Goal: Information Seeking & Learning: Get advice/opinions

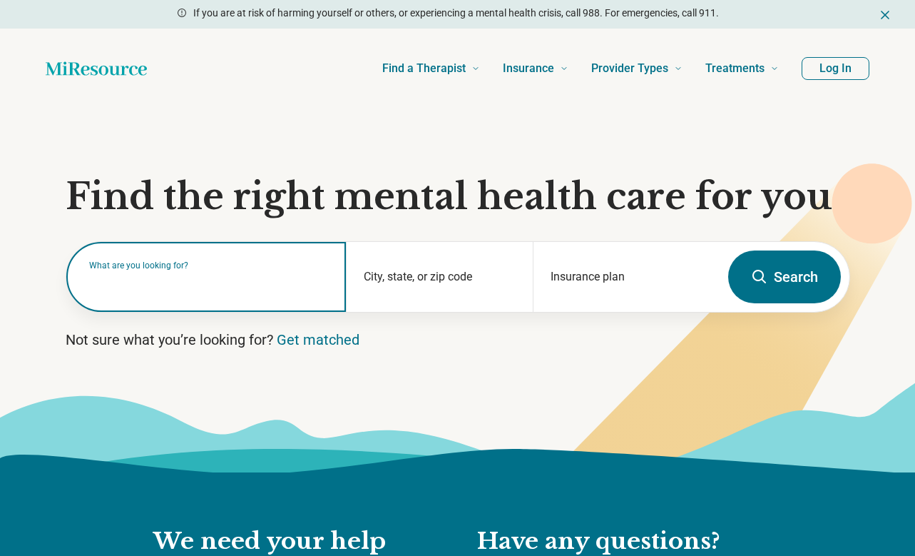
click at [161, 286] on input "text" at bounding box center [209, 283] width 240 height 17
drag, startPoint x: 149, startPoint y: 284, endPoint x: 113, endPoint y: 290, distance: 36.9
click at [141, 284] on input "text" at bounding box center [209, 283] width 240 height 17
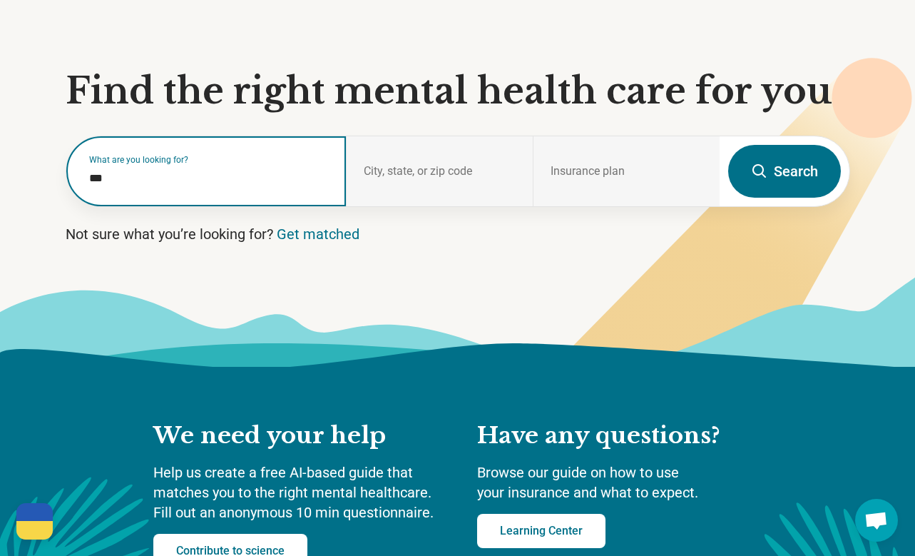
scroll to position [143, 0]
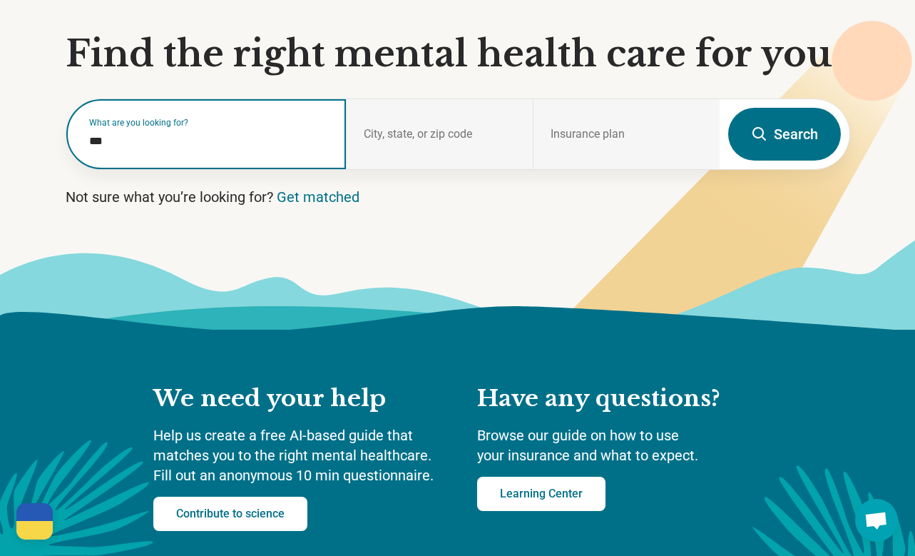
type input "***"
click at [152, 120] on label "What are you looking for?" at bounding box center [209, 122] width 240 height 9
click at [135, 138] on input "***" at bounding box center [209, 141] width 240 height 17
drag, startPoint x: 135, startPoint y: 138, endPoint x: -23, endPoint y: 141, distance: 157.7
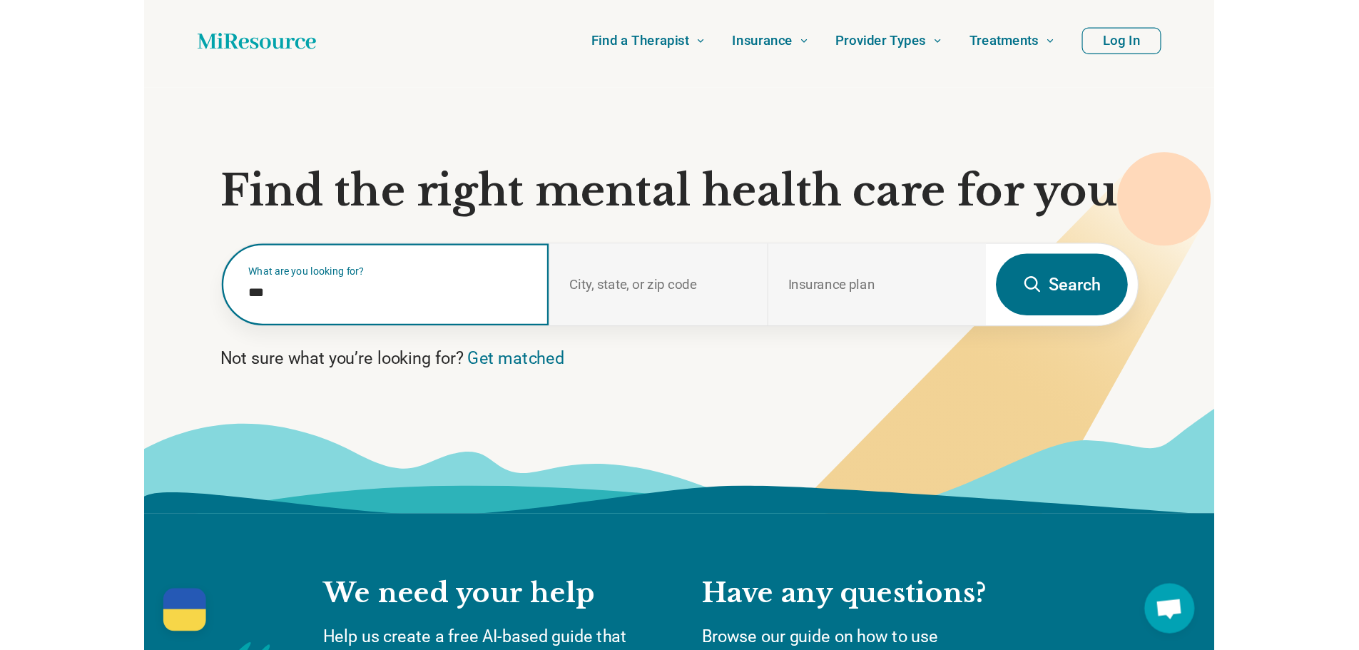
scroll to position [0, 0]
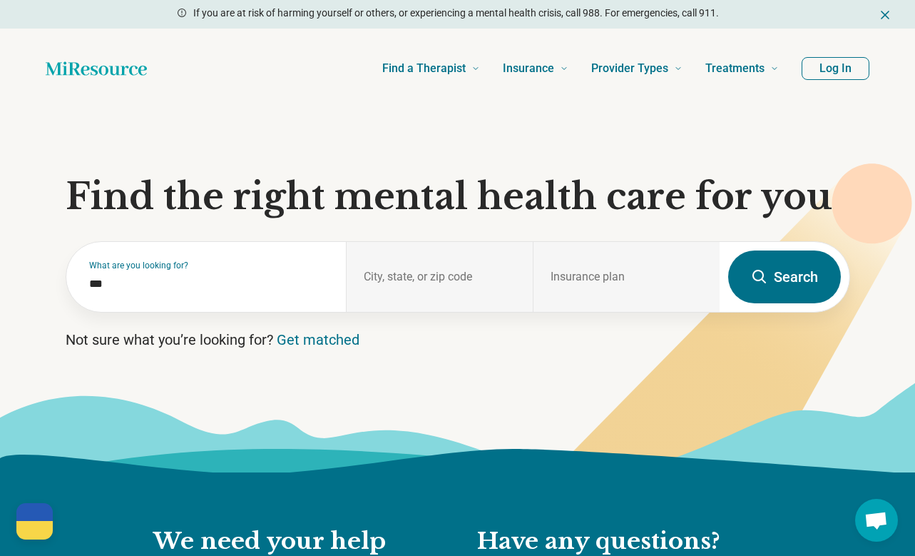
click at [850, 68] on button "Log In" at bounding box center [836, 68] width 68 height 23
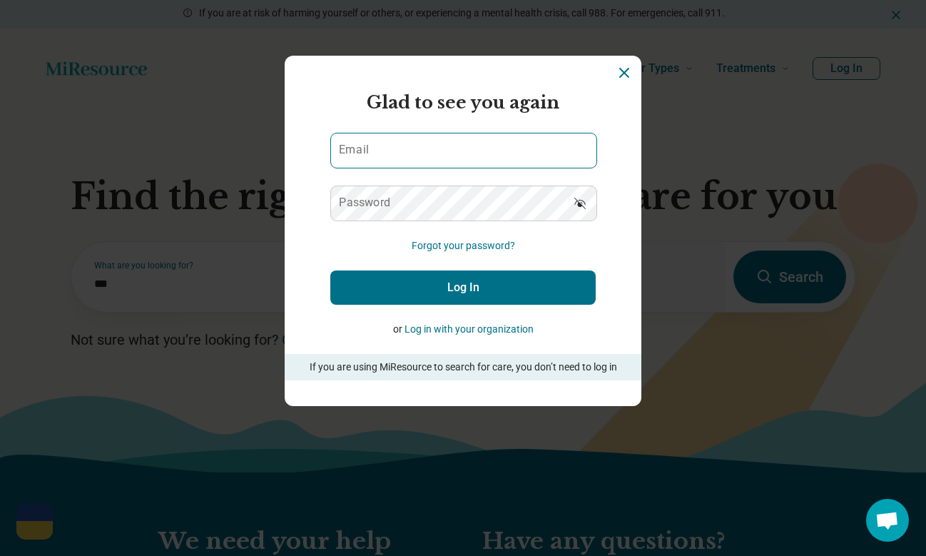
drag, startPoint x: 520, startPoint y: 125, endPoint x: 489, endPoint y: 150, distance: 40.1
click at [516, 128] on form "Glad to see you again Email Password Forgot your password? Log In or Log in wit…" at bounding box center [462, 235] width 265 height 290
click at [489, 150] on input "Email" at bounding box center [463, 150] width 265 height 34
click at [579, 192] on button "Show password" at bounding box center [579, 202] width 31 height 34
click at [462, 277] on button "Log In" at bounding box center [462, 287] width 265 height 34
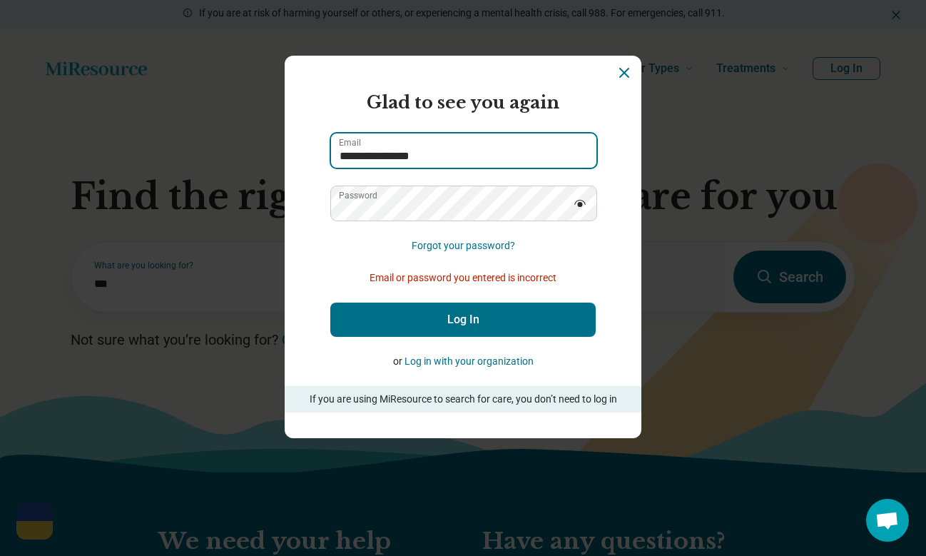
drag, startPoint x: 442, startPoint y: 151, endPoint x: 387, endPoint y: 163, distance: 55.4
click at [387, 163] on input "**********" at bounding box center [463, 150] width 265 height 34
type input "**********"
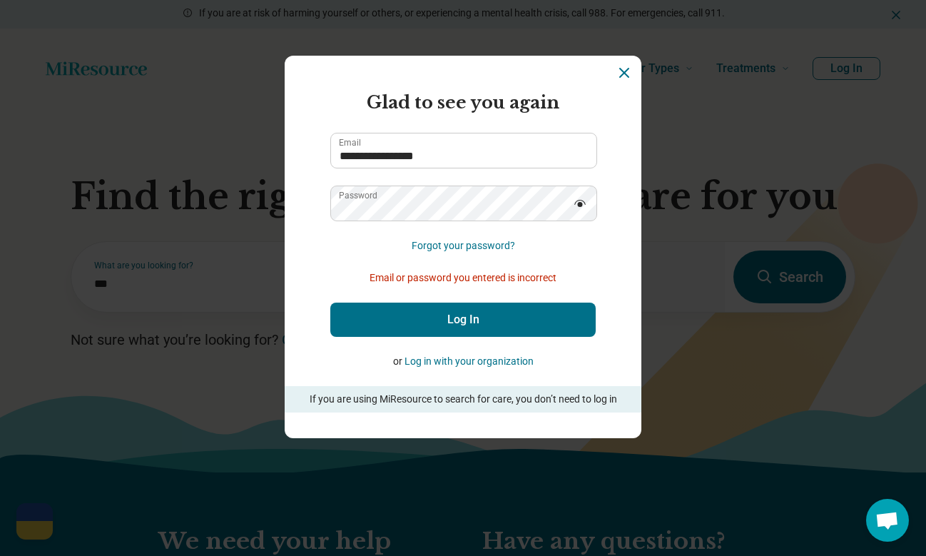
click at [407, 309] on button "Log In" at bounding box center [462, 319] width 265 height 34
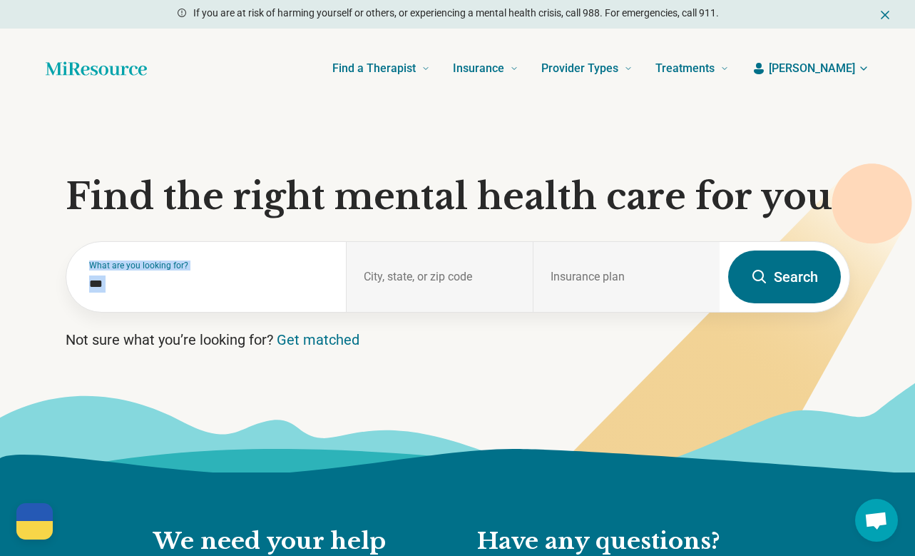
drag, startPoint x: 218, startPoint y: 293, endPoint x: -71, endPoint y: 255, distance: 291.5
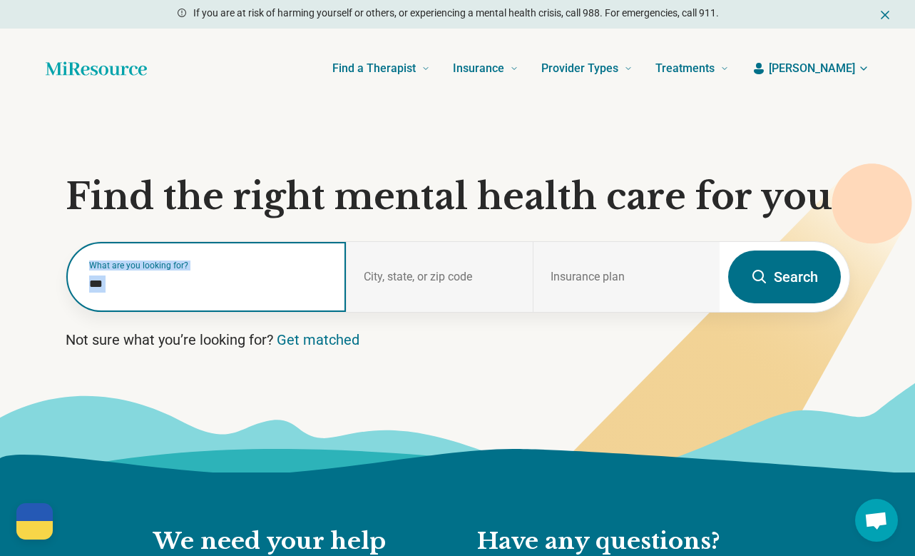
click at [159, 279] on input "***" at bounding box center [209, 283] width 240 height 17
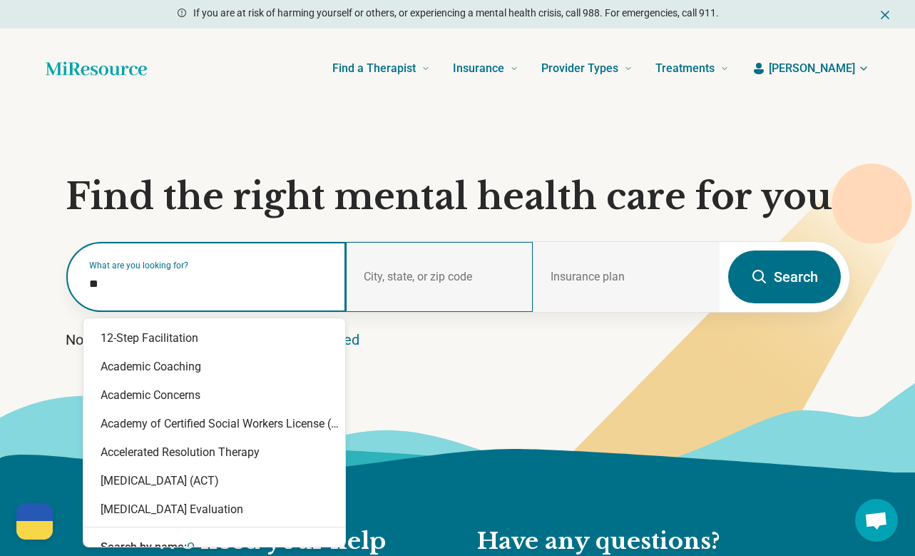
type input "*"
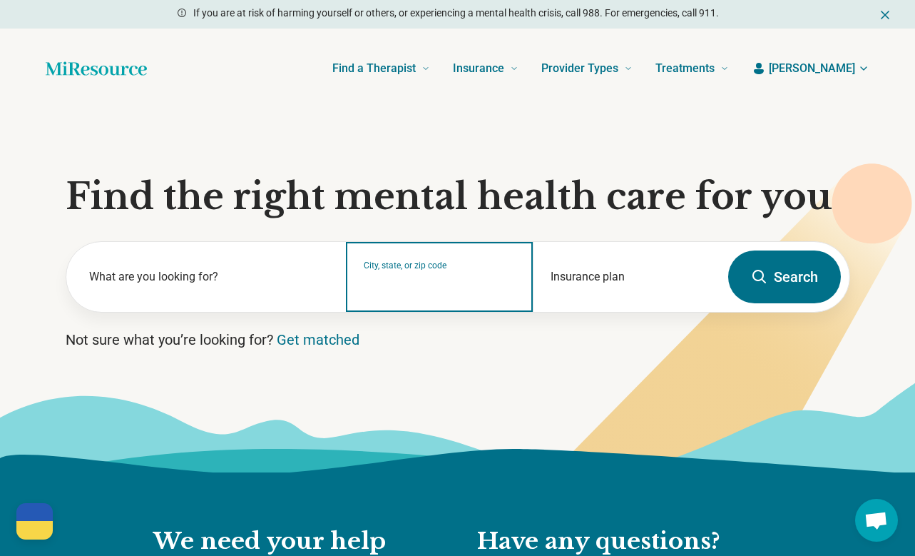
click at [420, 282] on input "City, state, or zip code" at bounding box center [440, 285] width 152 height 17
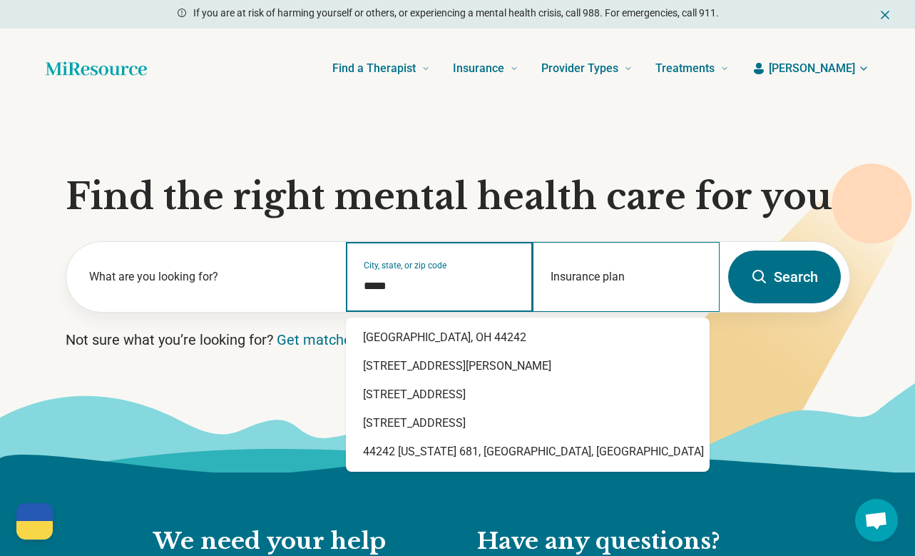
type input "*****"
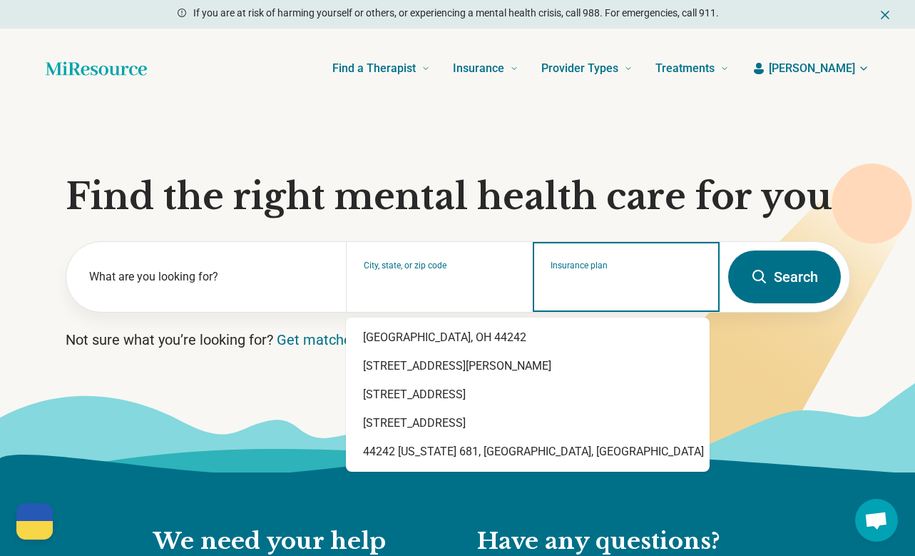
click at [566, 283] on input "Insurance plan" at bounding box center [627, 285] width 152 height 17
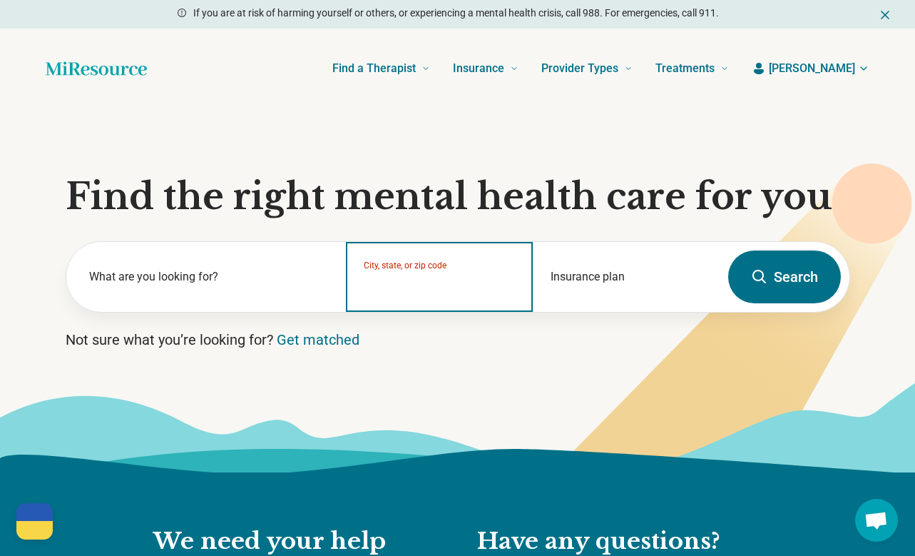
click at [375, 285] on input "City, state, or zip code" at bounding box center [440, 285] width 152 height 17
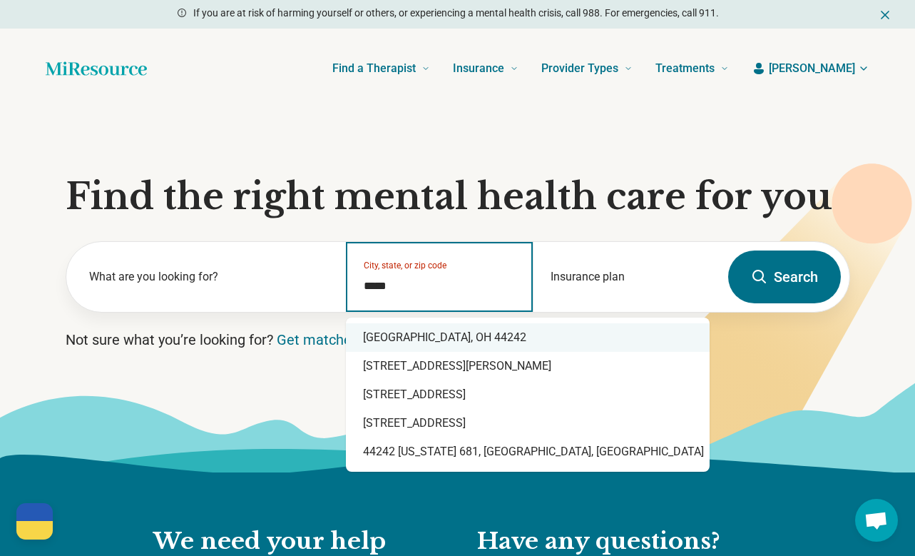
click at [448, 338] on div "Kent, OH 44242" at bounding box center [528, 337] width 364 height 29
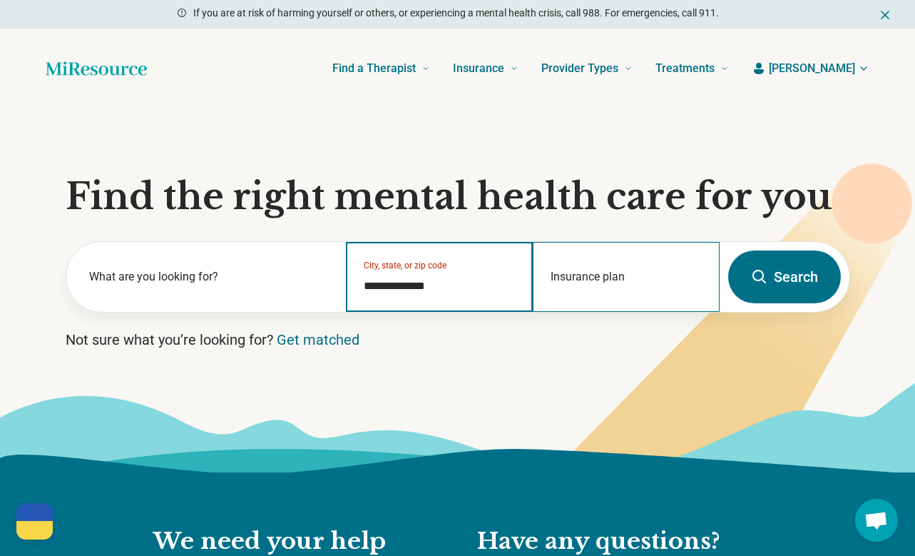
type input "**********"
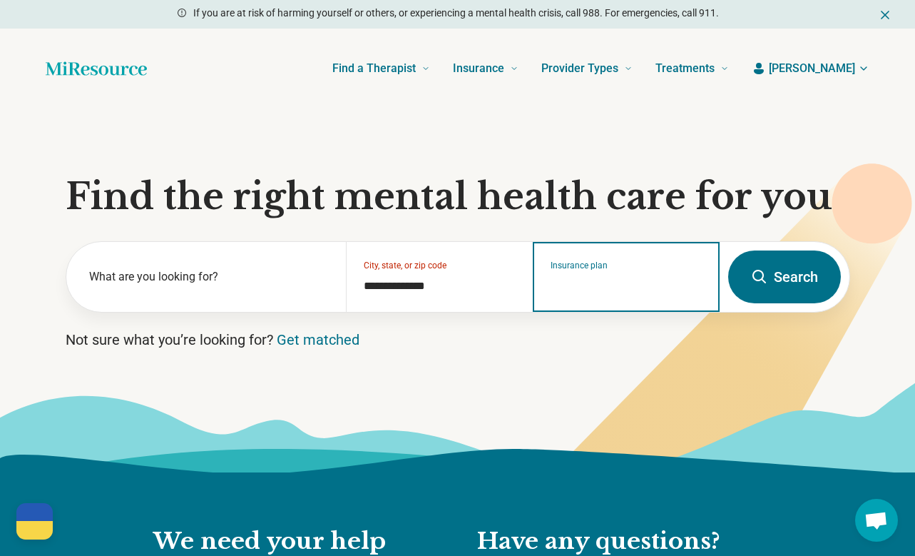
click at [589, 282] on input "Insurance plan" at bounding box center [627, 285] width 152 height 17
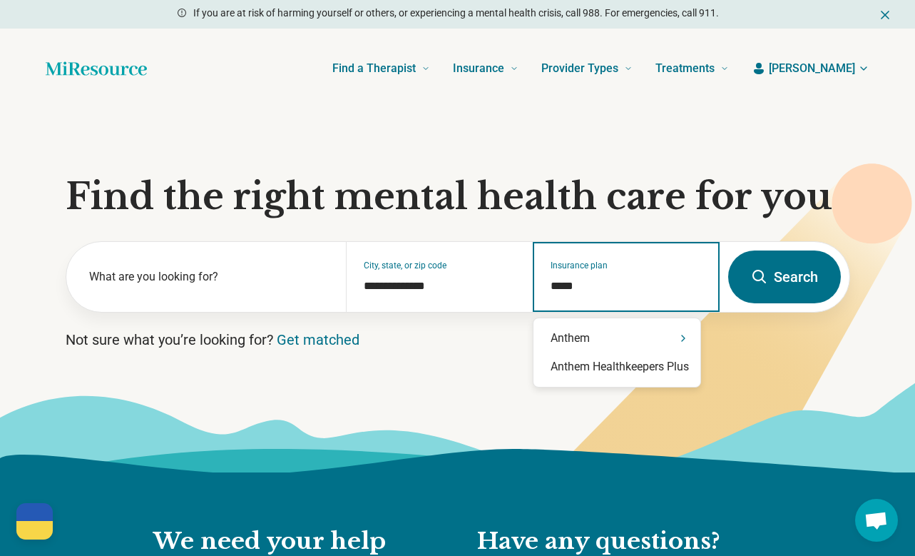
type input "******"
click at [579, 335] on div "Anthem" at bounding box center [617, 338] width 167 height 29
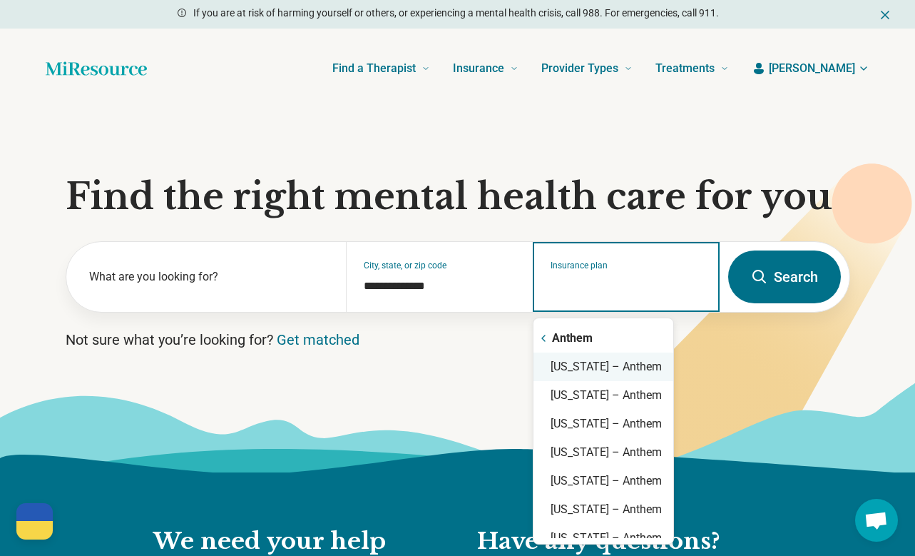
click at [571, 366] on div "Ohio – Anthem" at bounding box center [604, 366] width 140 height 29
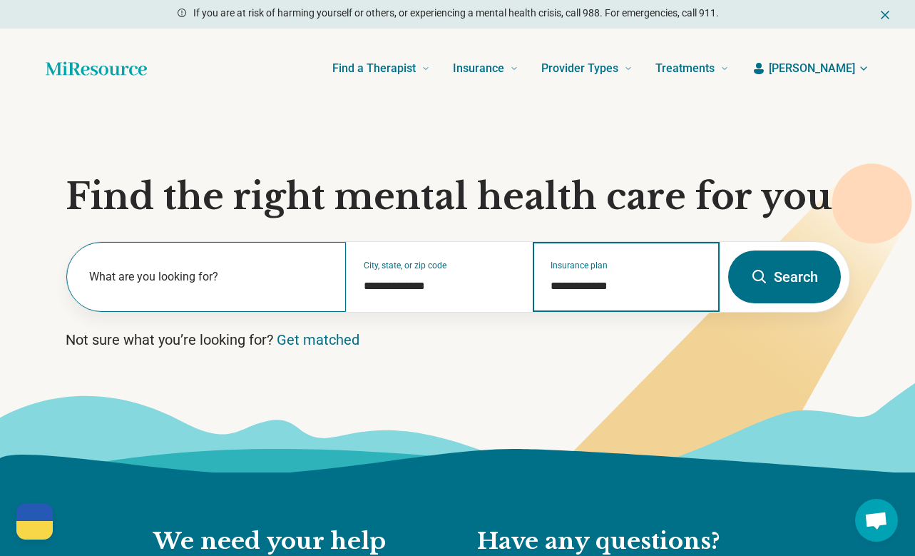
type input "**********"
click at [196, 282] on label "What are you looking for?" at bounding box center [209, 276] width 240 height 17
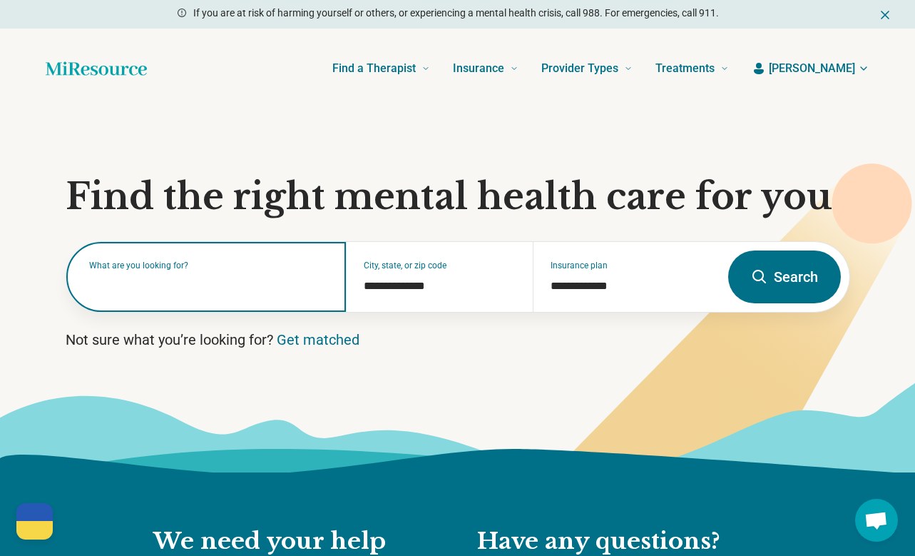
click at [196, 282] on input "text" at bounding box center [209, 283] width 240 height 17
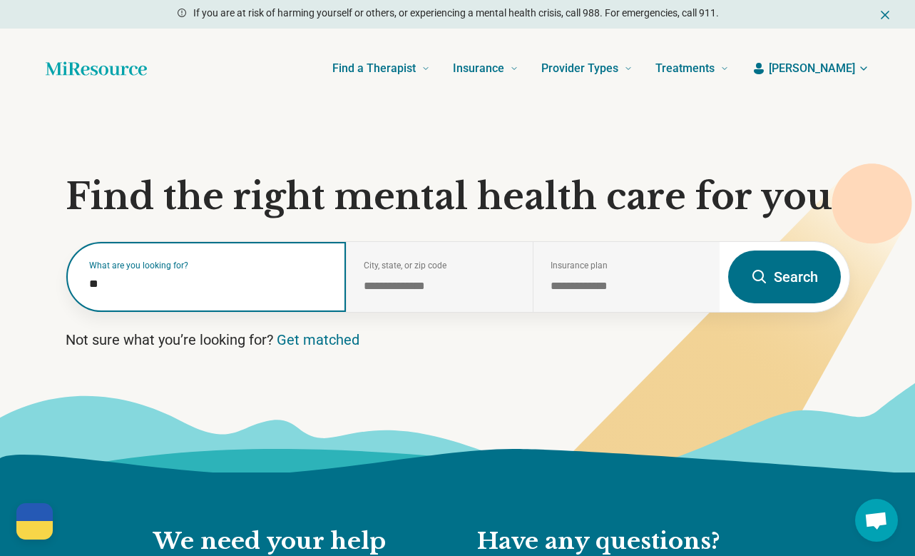
type input "***"
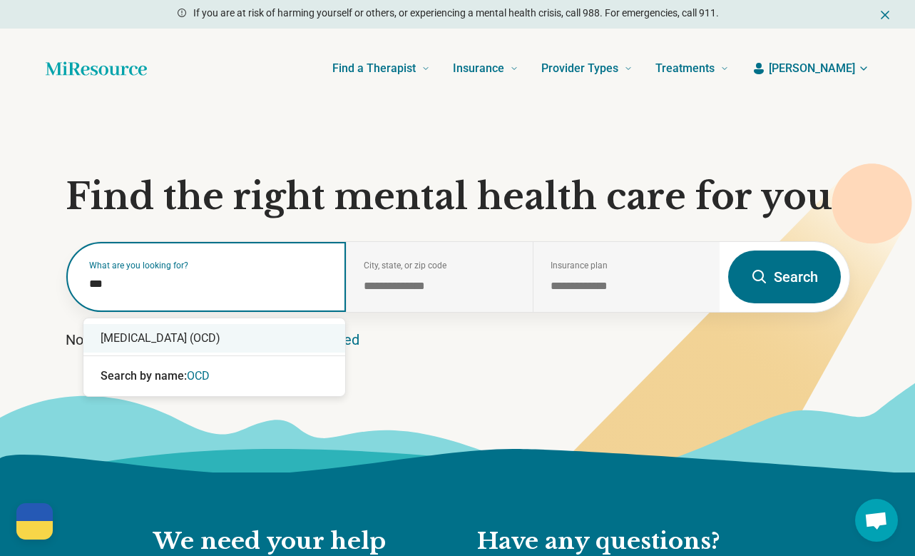
click at [234, 335] on div "[MEDICAL_DATA] (OCD)" at bounding box center [214, 338] width 262 height 29
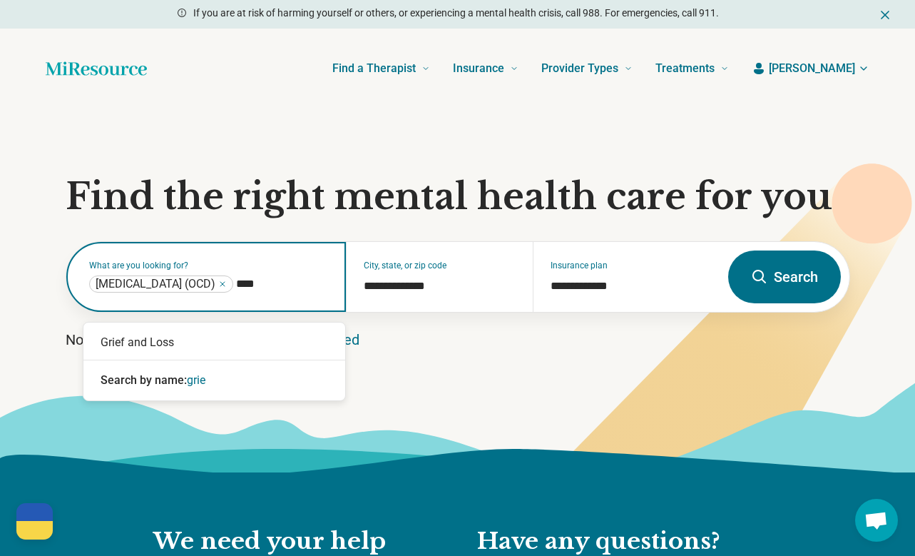
type input "*****"
click at [147, 340] on div "Grief and Loss" at bounding box center [214, 342] width 262 height 29
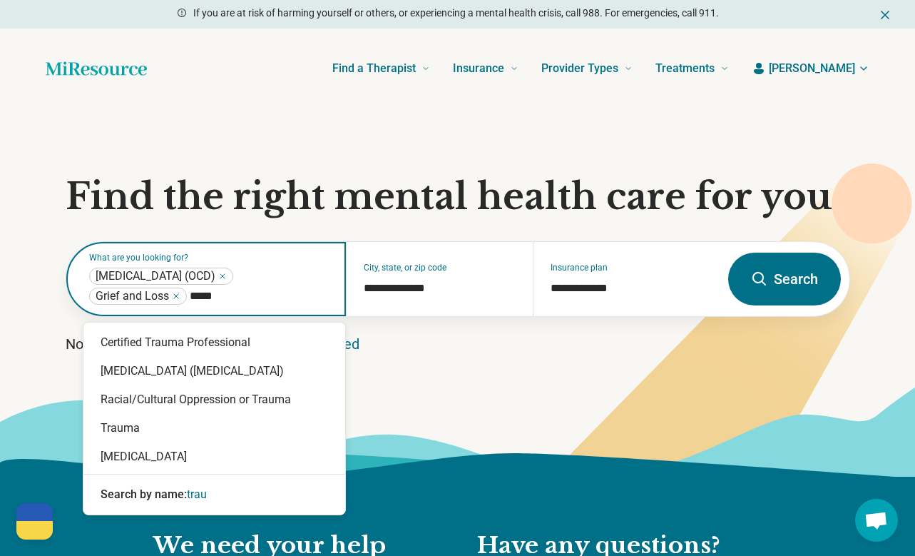
type input "******"
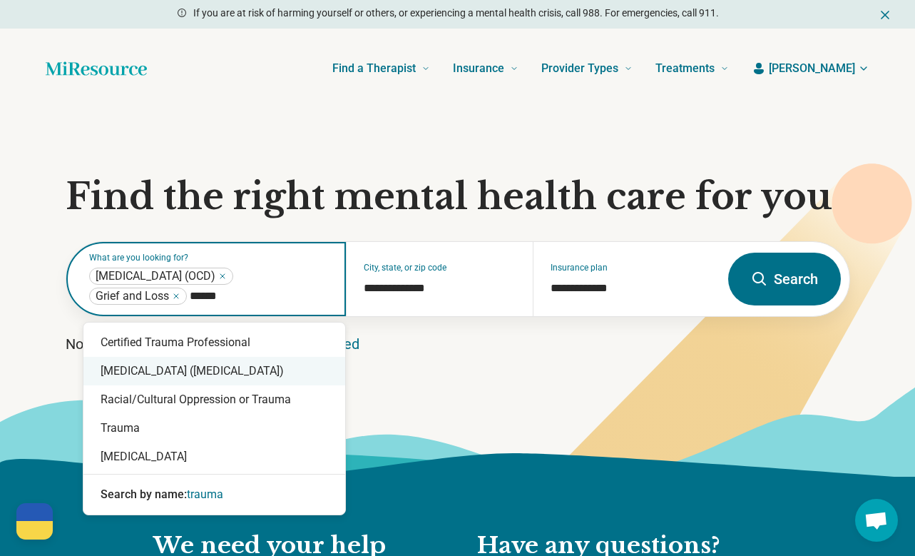
click at [215, 366] on div "[MEDICAL_DATA] ([MEDICAL_DATA])" at bounding box center [214, 371] width 262 height 29
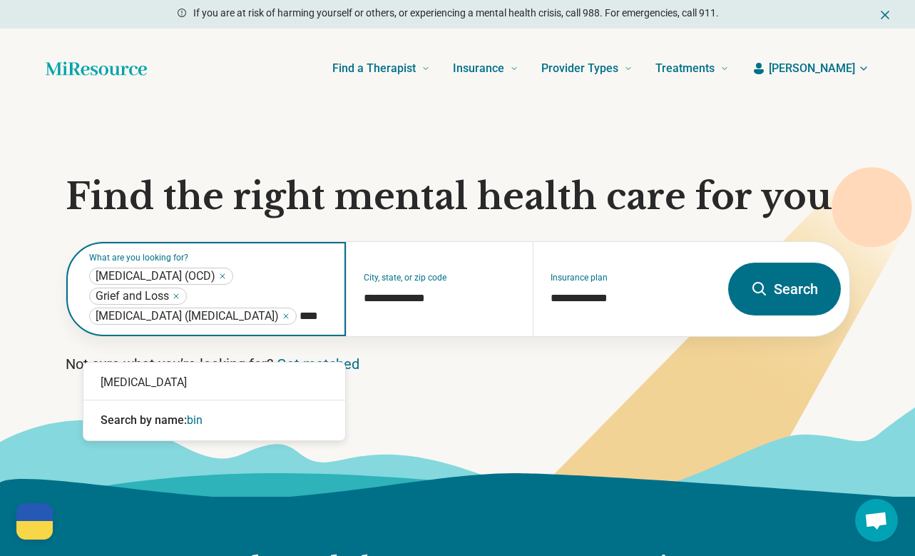
type input "*****"
click at [188, 387] on div "[MEDICAL_DATA]" at bounding box center [214, 382] width 262 height 29
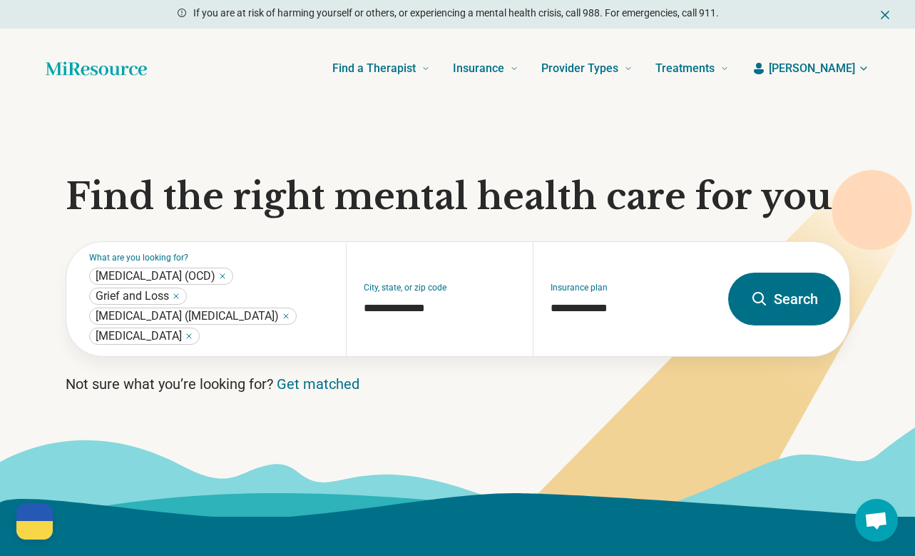
click at [782, 302] on button "Search" at bounding box center [784, 298] width 113 height 53
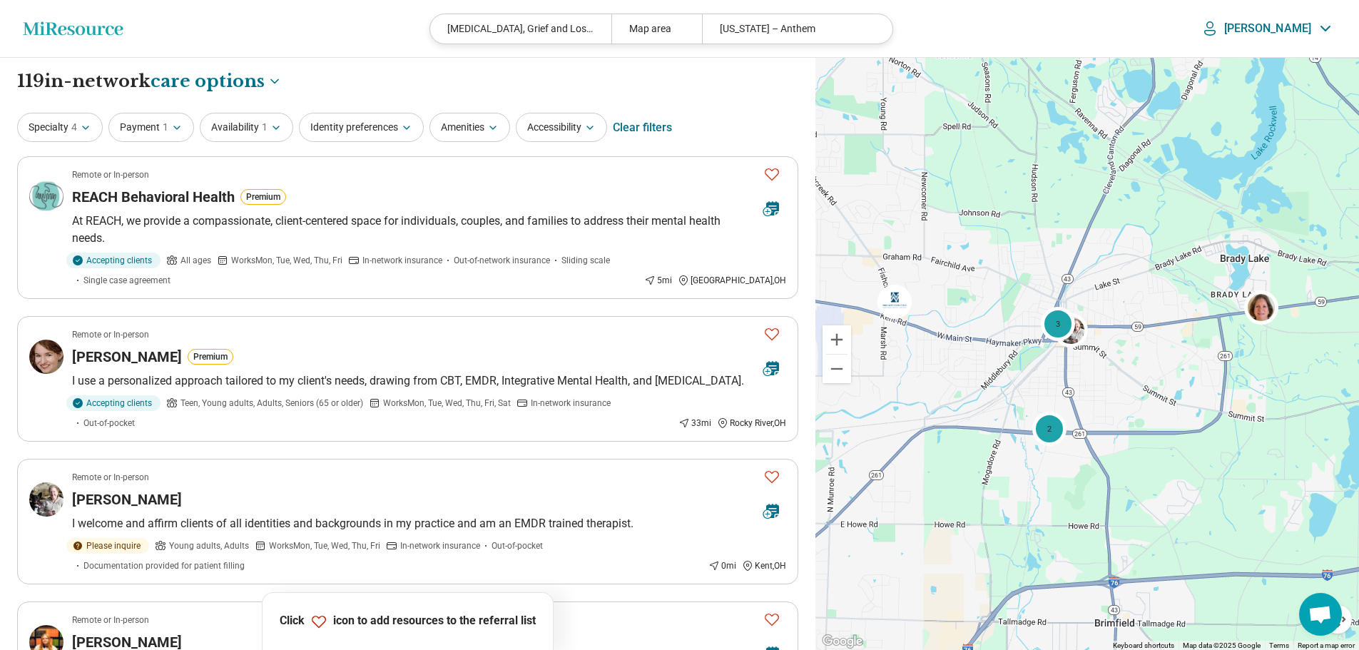
drag, startPoint x: 1072, startPoint y: 317, endPoint x: 1165, endPoint y: 404, distance: 127.7
click at [914, 404] on div "3 2" at bounding box center [1087, 354] width 544 height 593
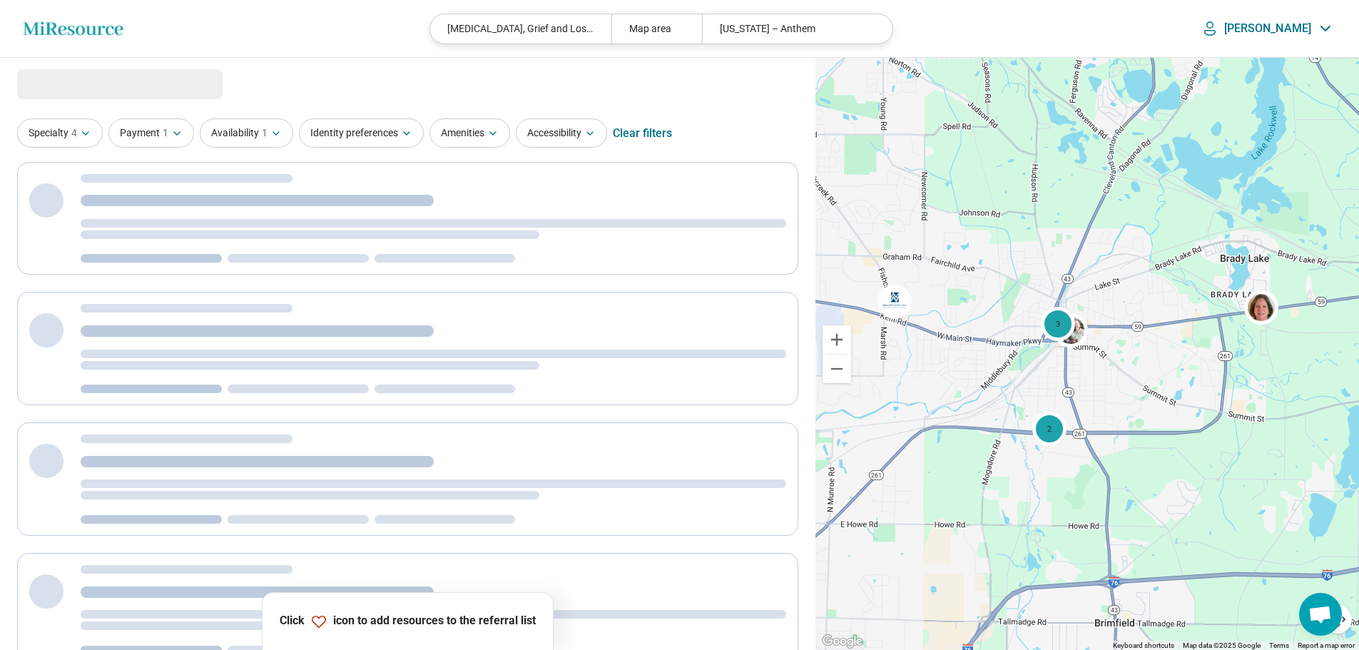
select select "***"
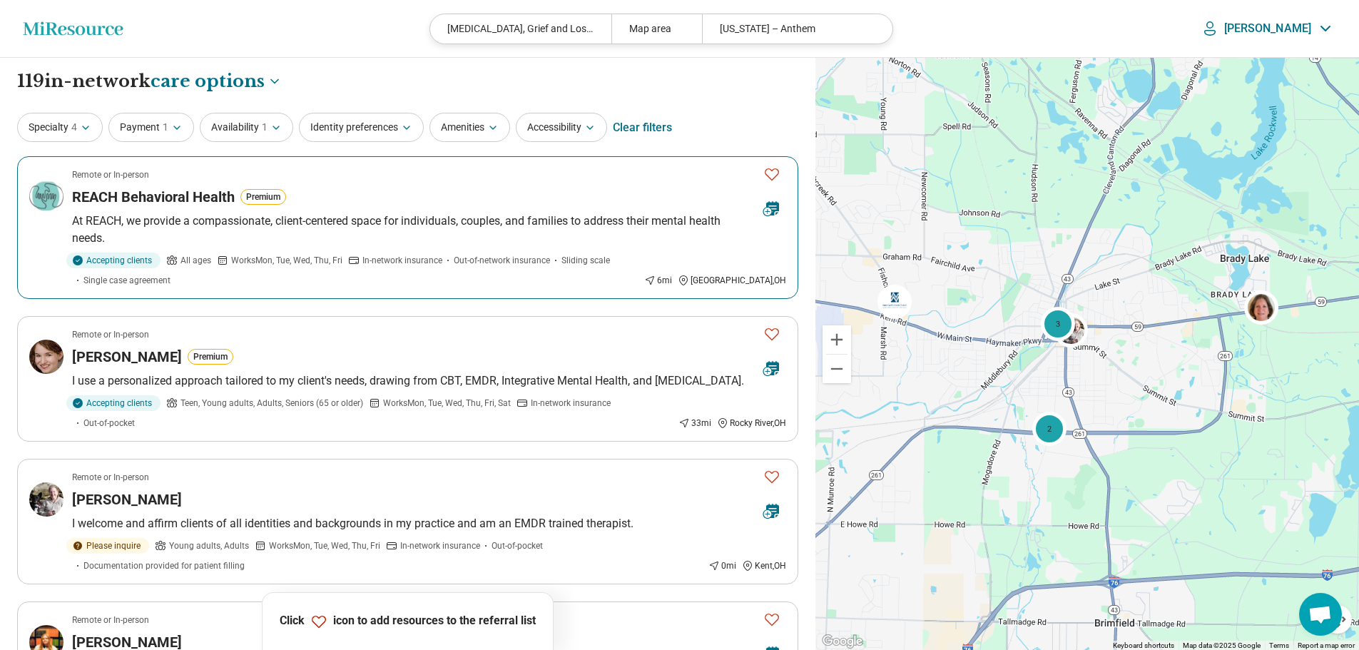
drag, startPoint x: 138, startPoint y: 195, endPoint x: 695, endPoint y: 201, distance: 557.1
click at [695, 201] on div "REACH Behavioral Health Premium" at bounding box center [412, 197] width 680 height 20
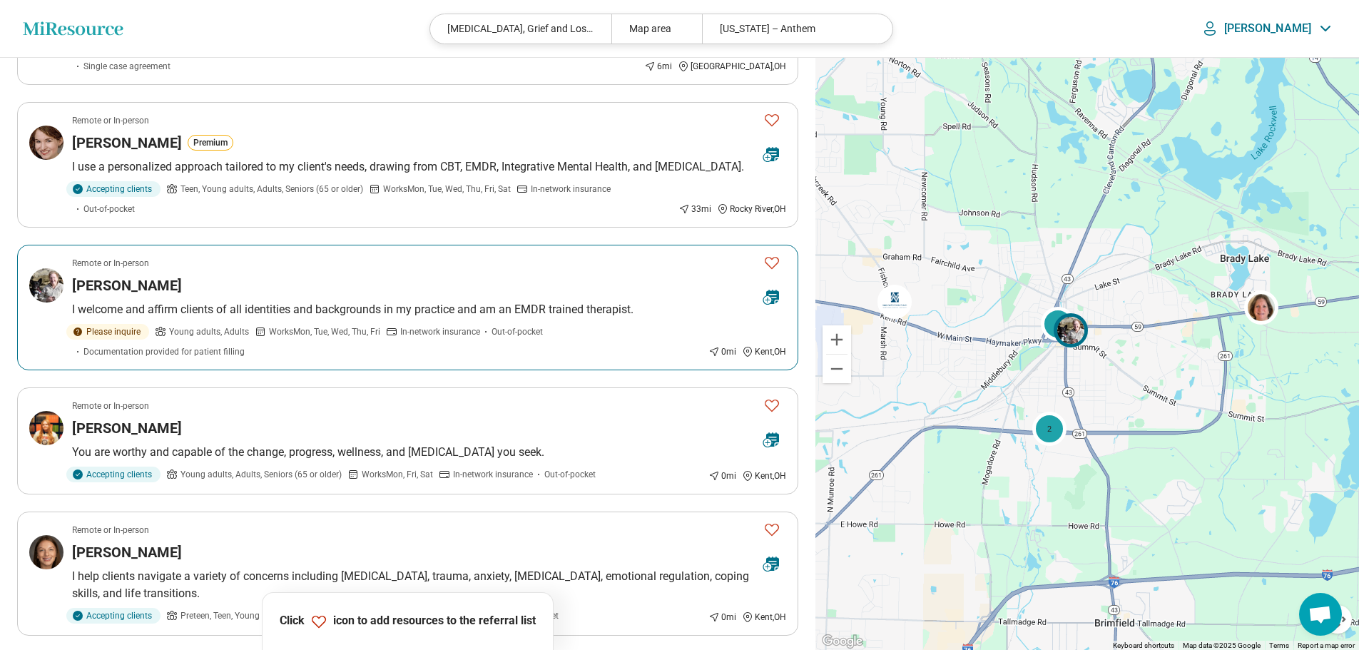
scroll to position [285, 0]
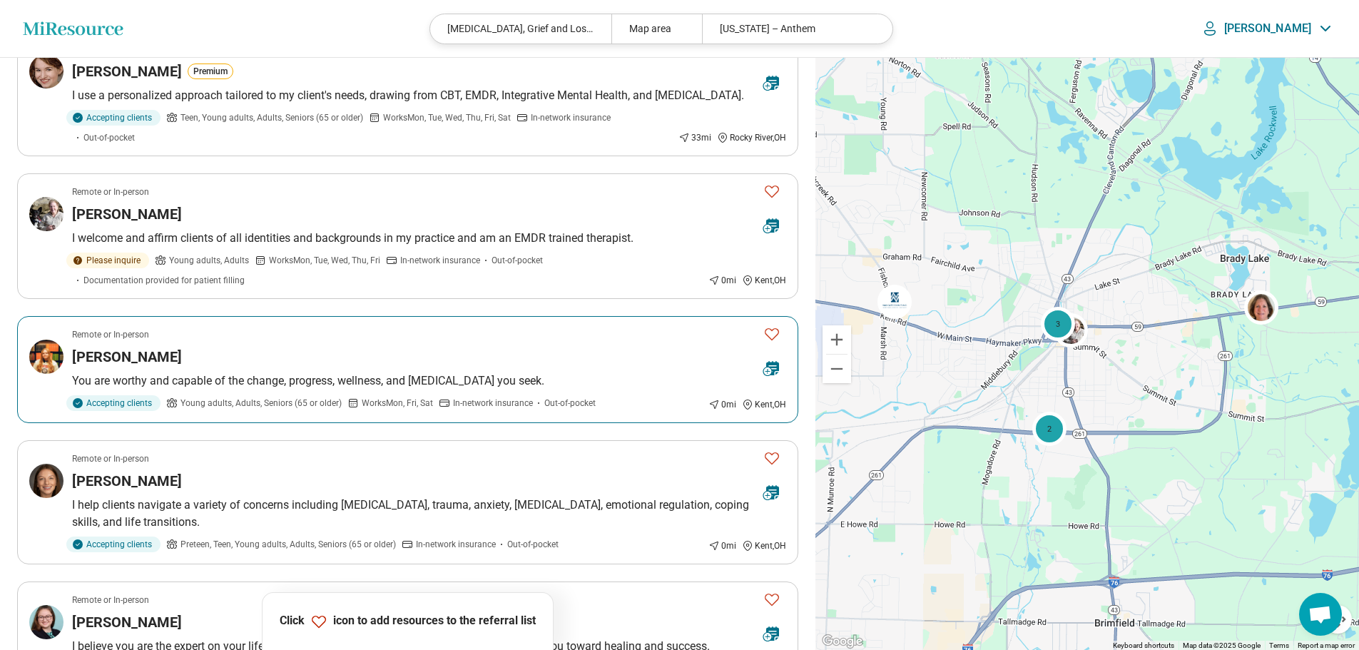
click at [142, 355] on h3 "Emilee Payne" at bounding box center [127, 357] width 110 height 20
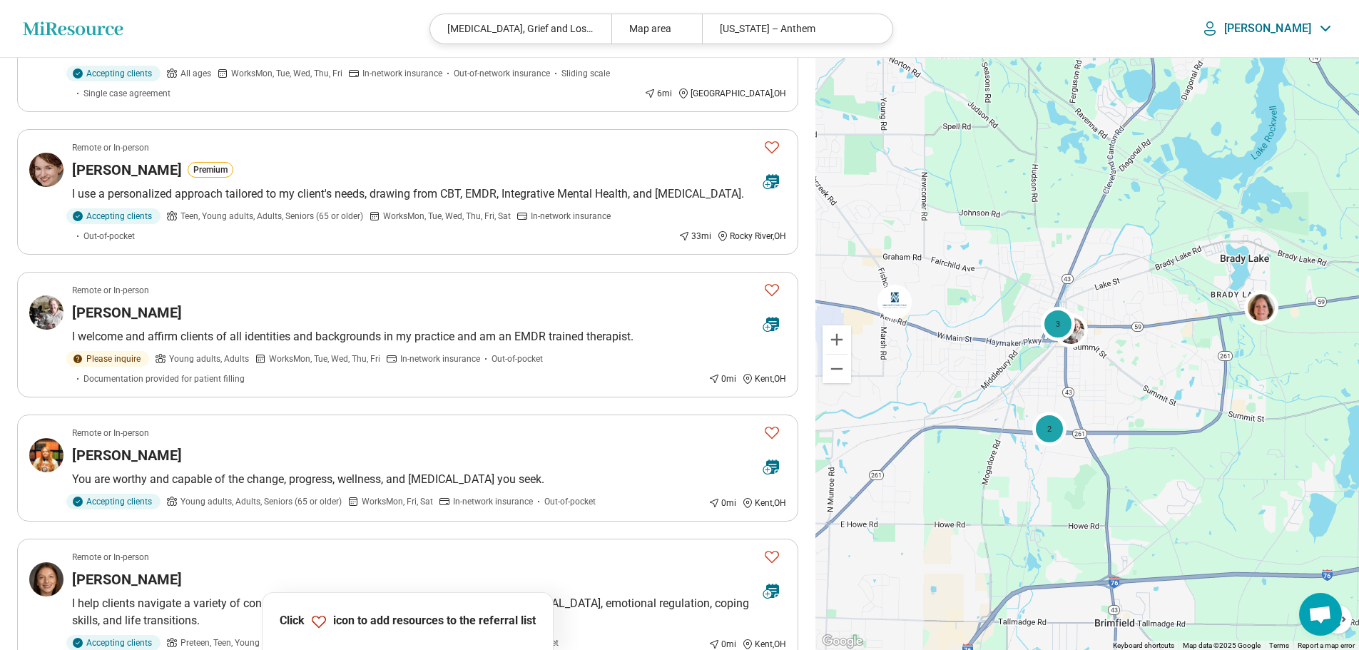
scroll to position [0, 0]
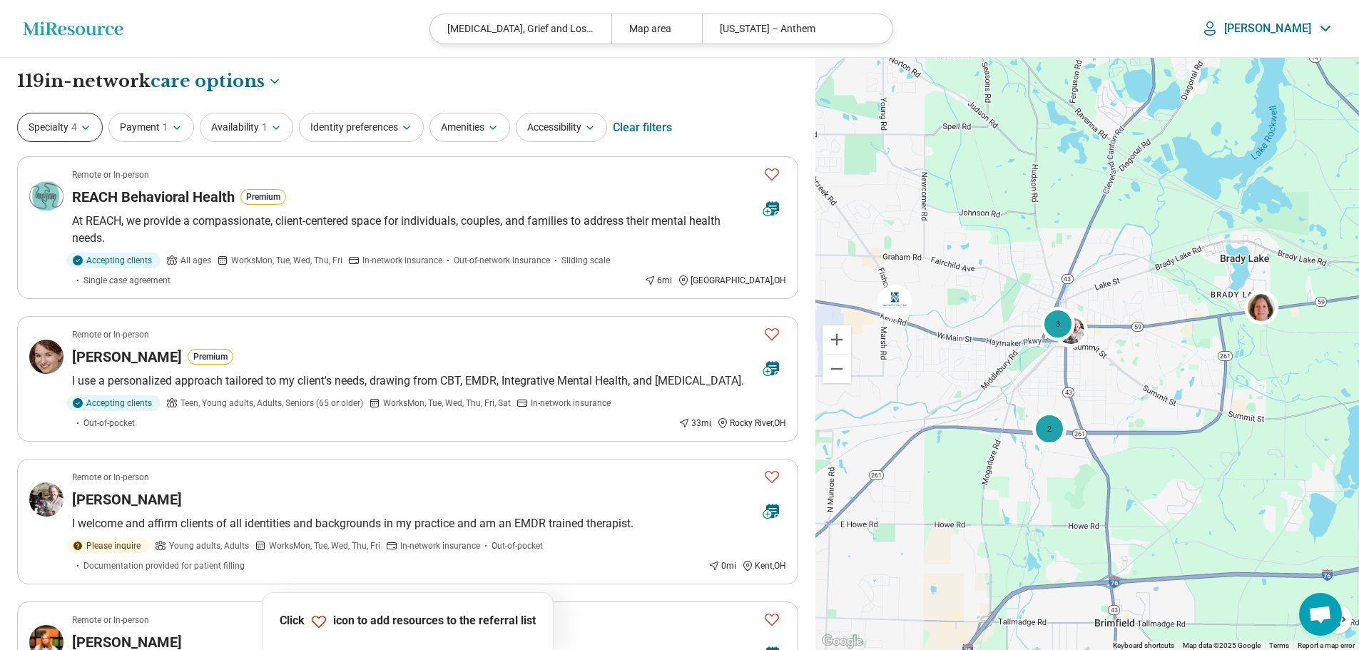
click at [78, 131] on button "Specialty 4" at bounding box center [60, 127] width 86 height 29
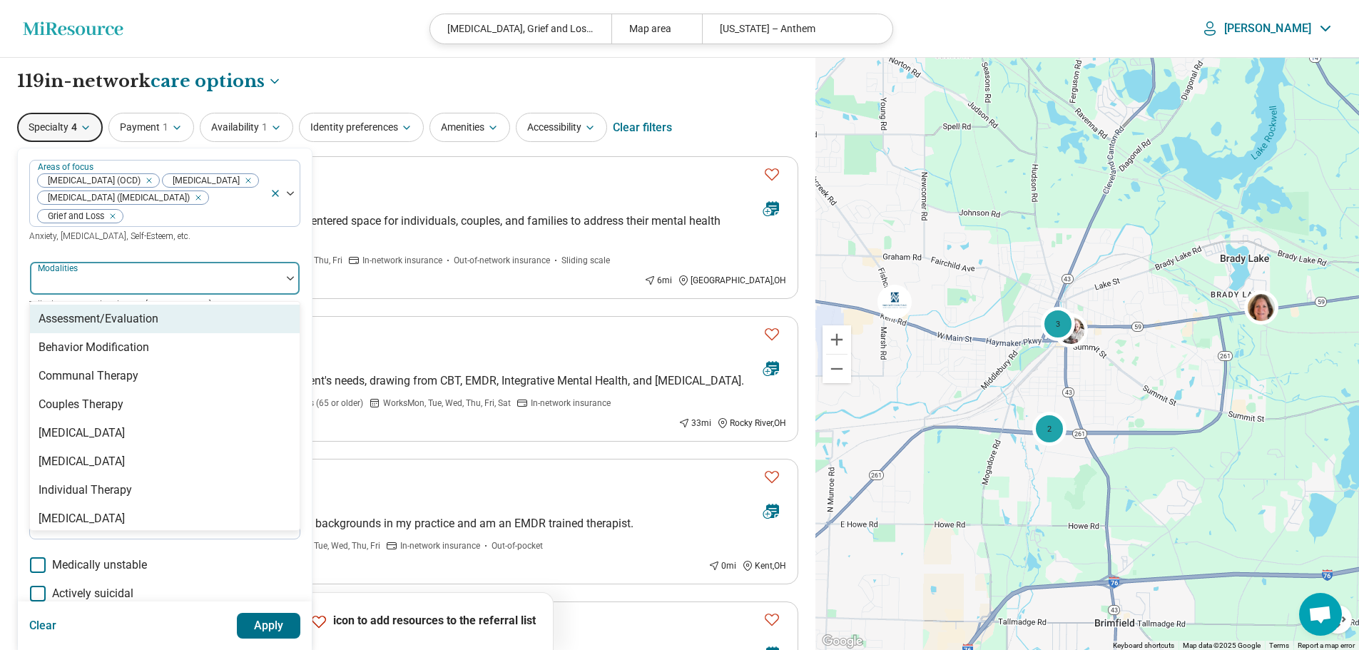
click at [173, 294] on div at bounding box center [156, 284] width 240 height 20
click at [167, 226] on div at bounding box center [194, 216] width 140 height 20
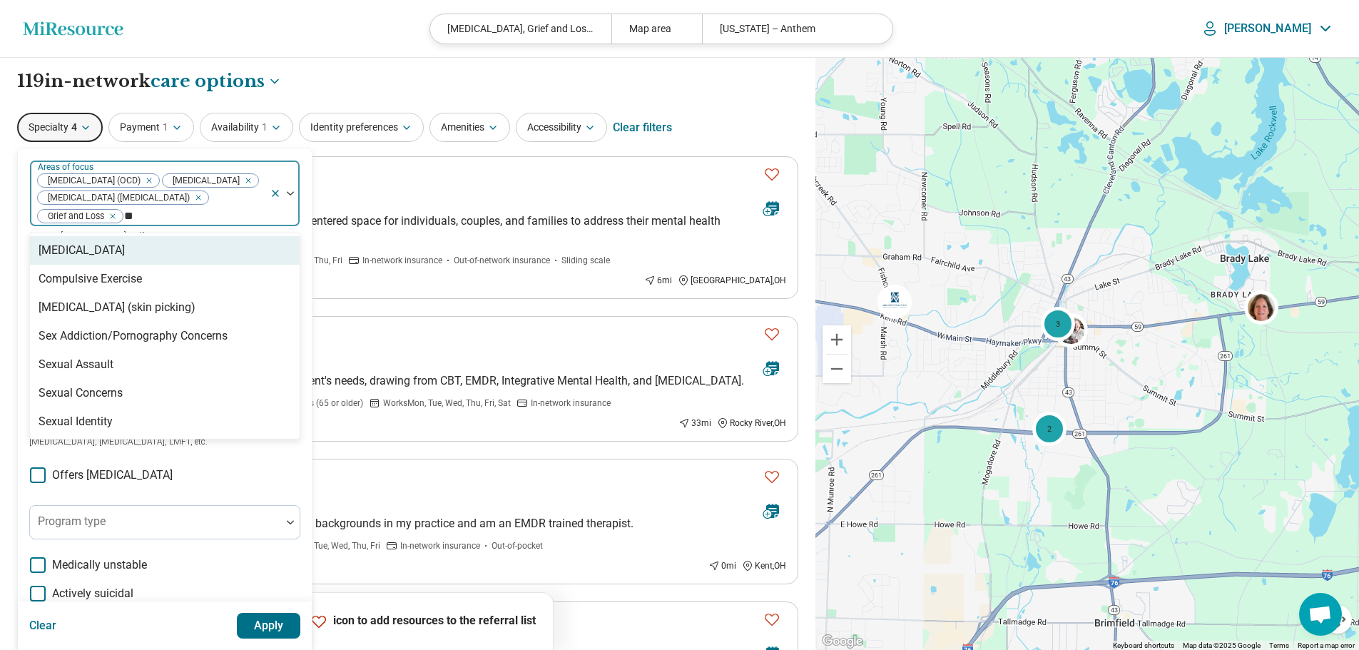
type input "*"
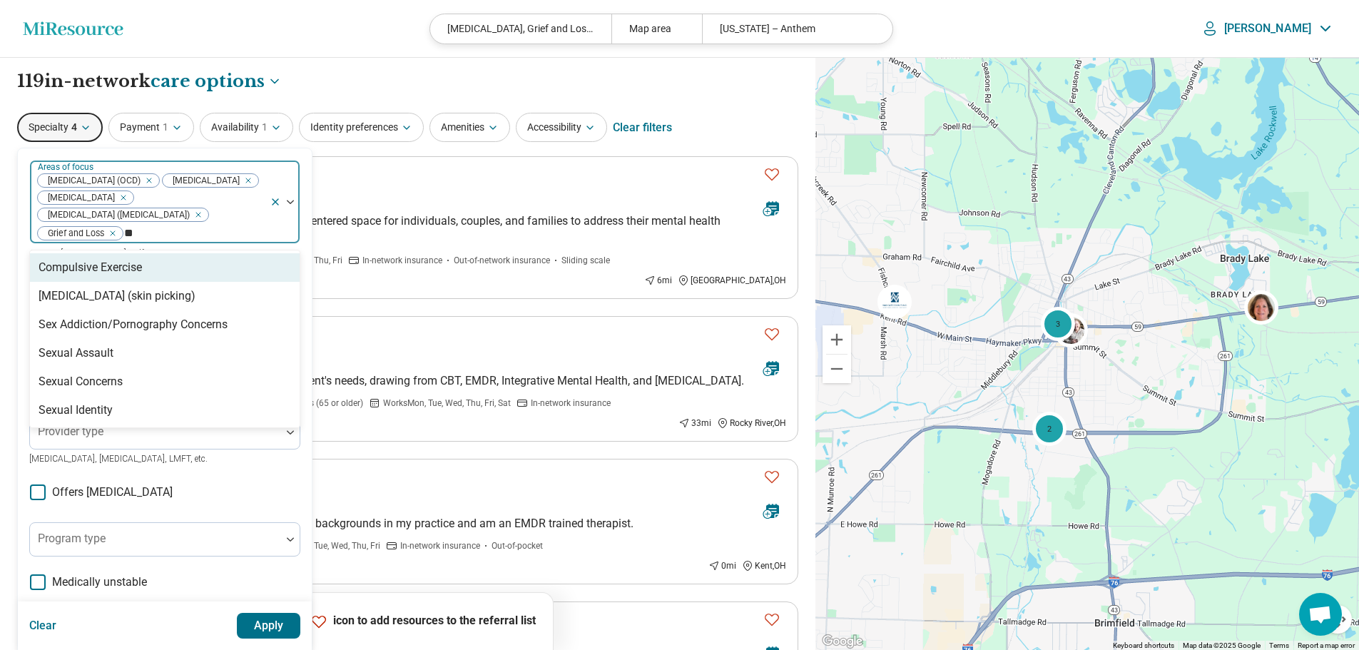
type input "*"
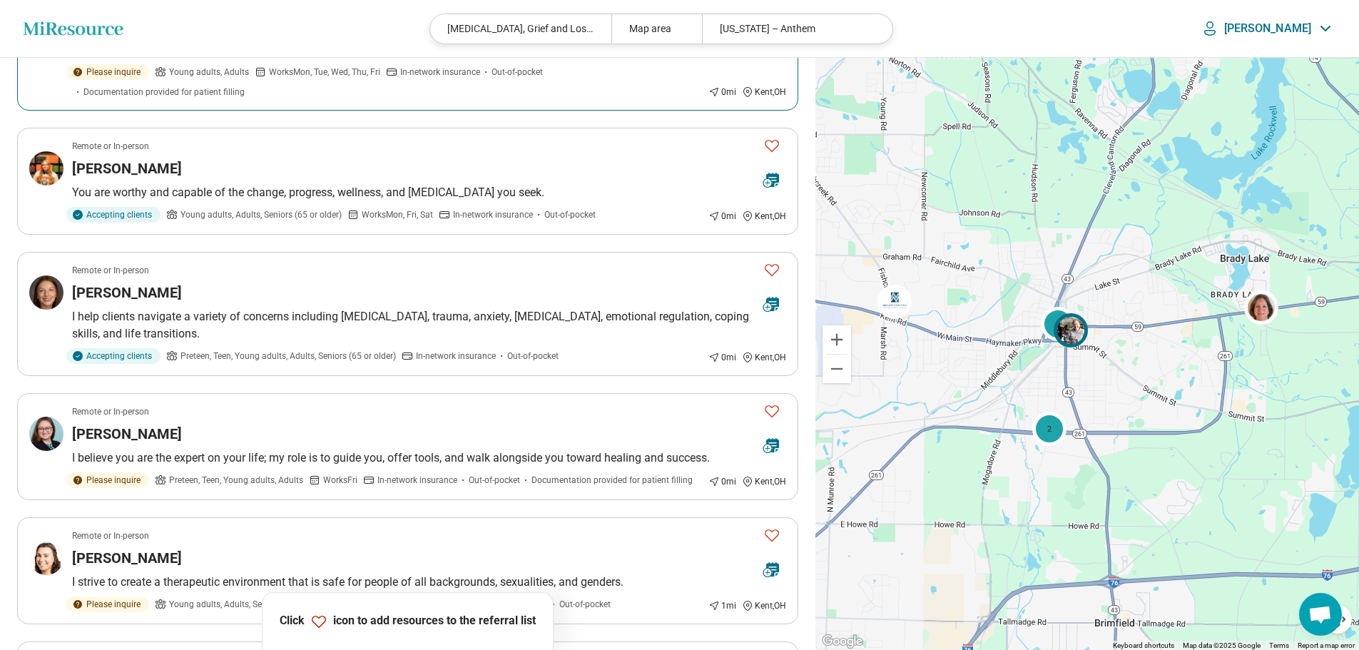
scroll to position [499, 0]
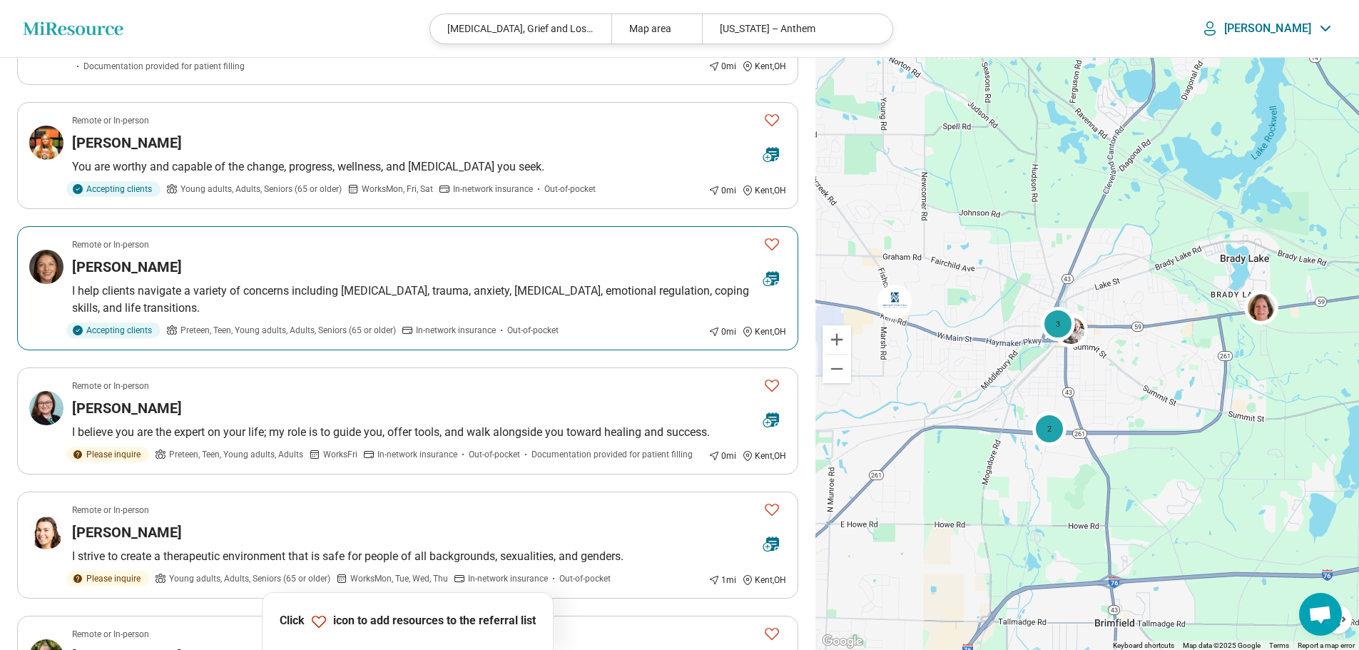
click at [127, 265] on h3 "Ayla Danes" at bounding box center [127, 267] width 110 height 20
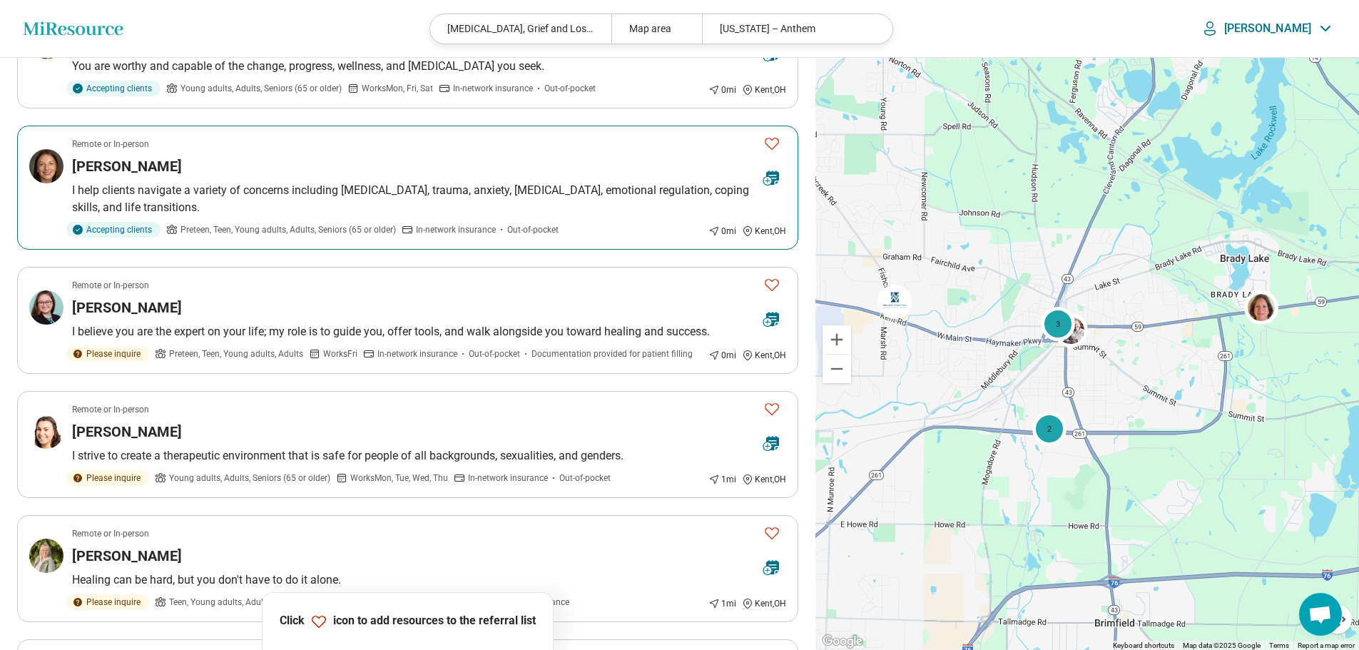
scroll to position [642, 0]
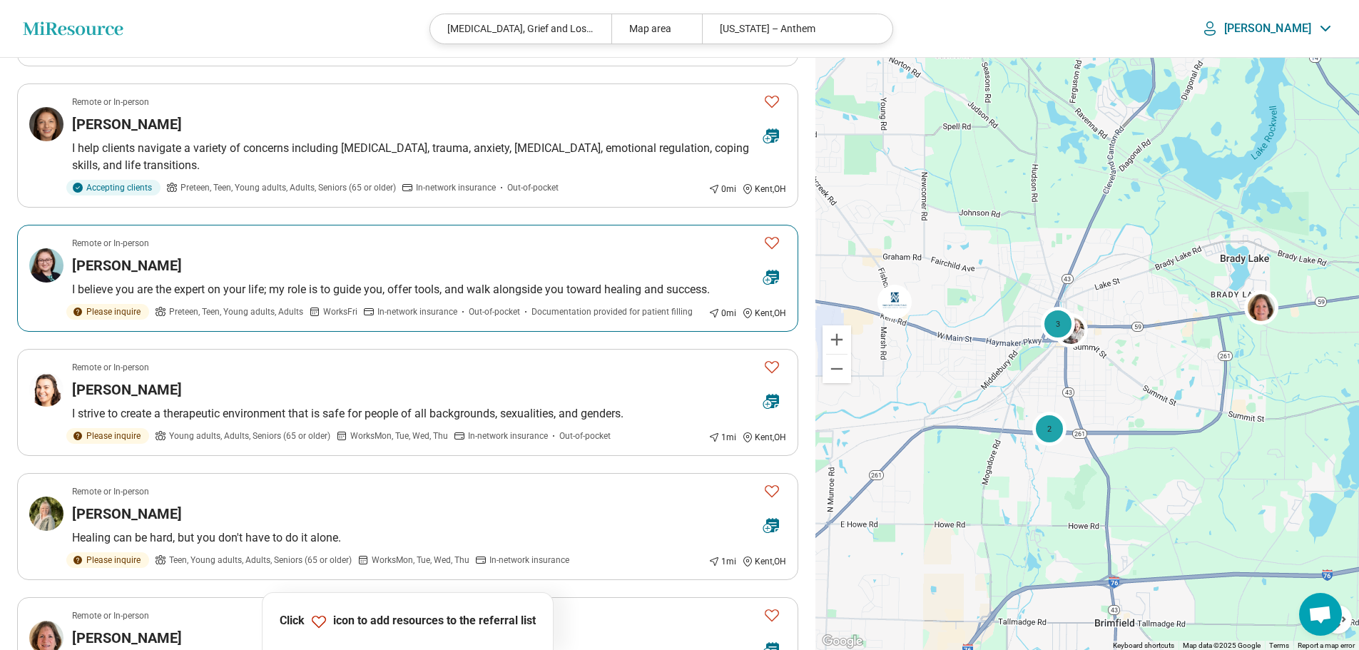
click at [235, 257] on div "Laken Anderson" at bounding box center [412, 265] width 680 height 20
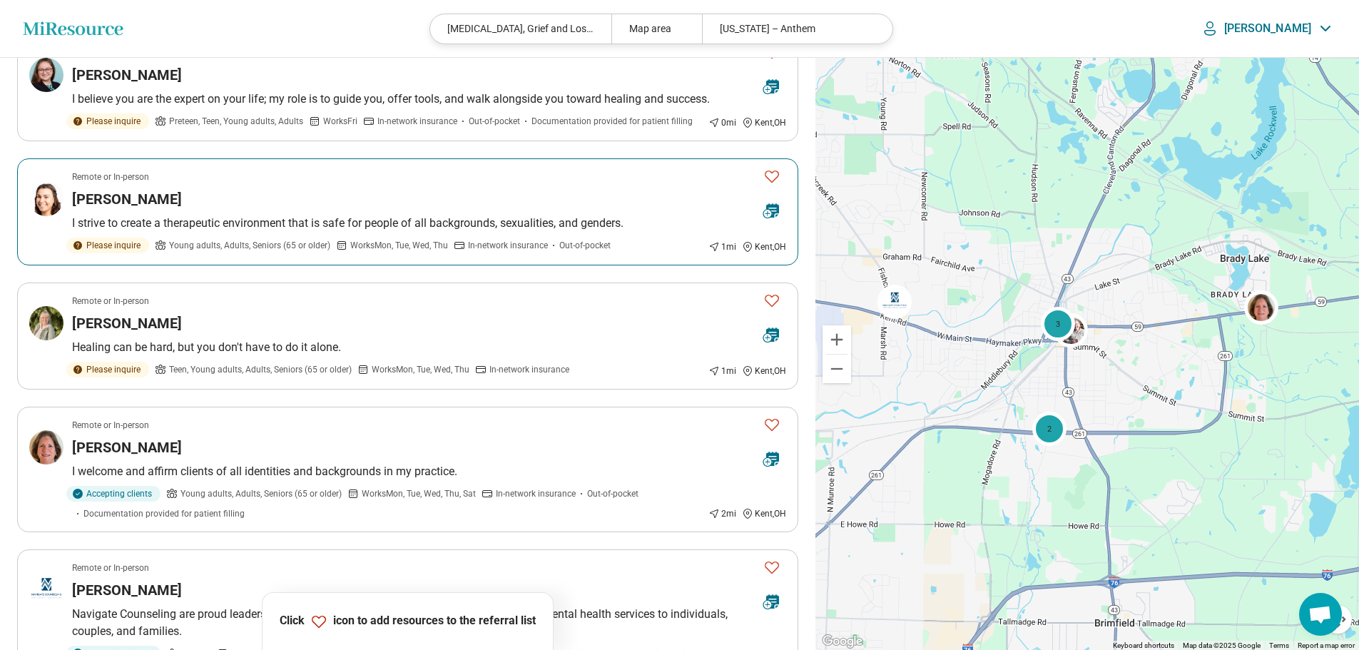
scroll to position [856, 0]
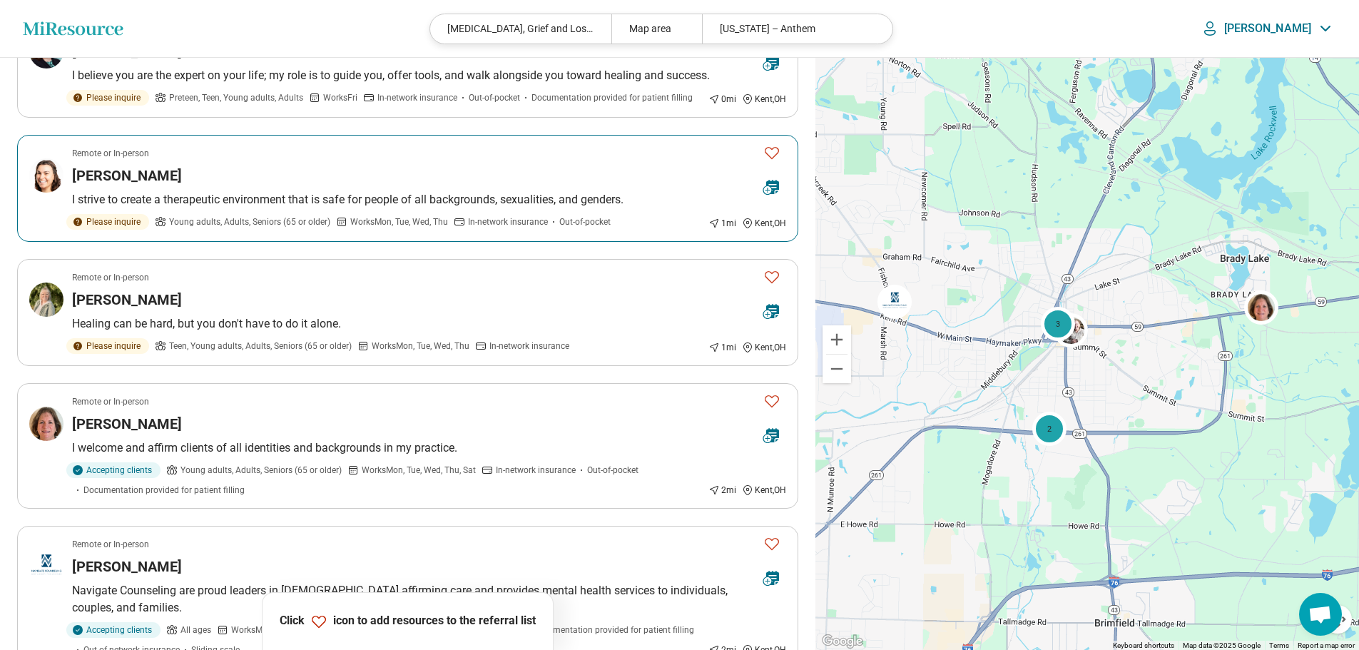
click at [244, 169] on div "Rachel Scarponi" at bounding box center [412, 175] width 680 height 20
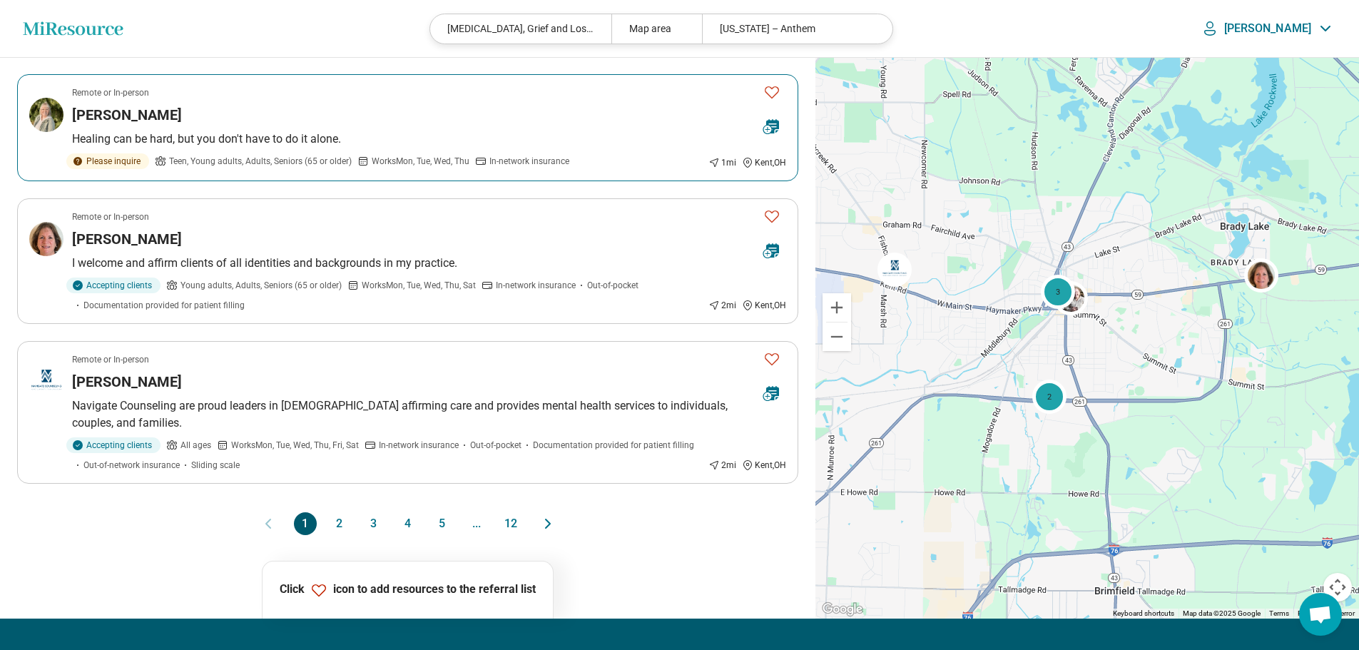
scroll to position [1070, 0]
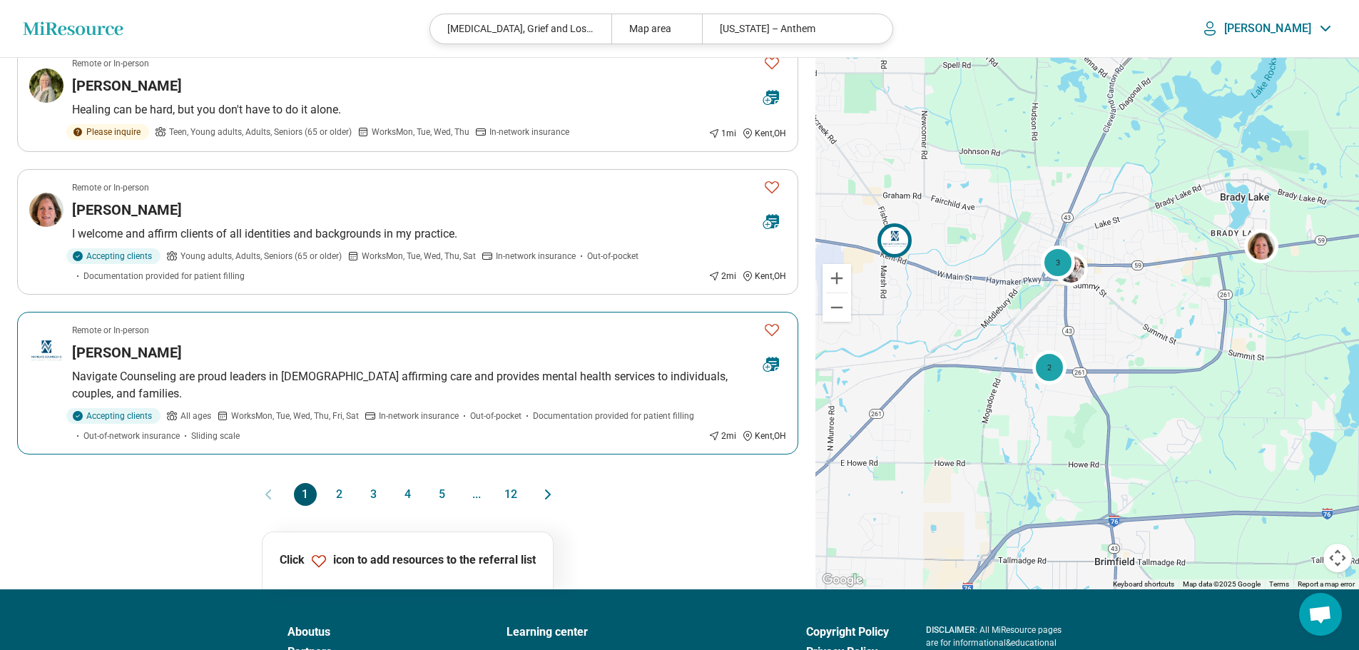
click at [160, 354] on h3 "[PERSON_NAME]" at bounding box center [127, 352] width 110 height 20
click at [889, 240] on img at bounding box center [894, 240] width 34 height 34
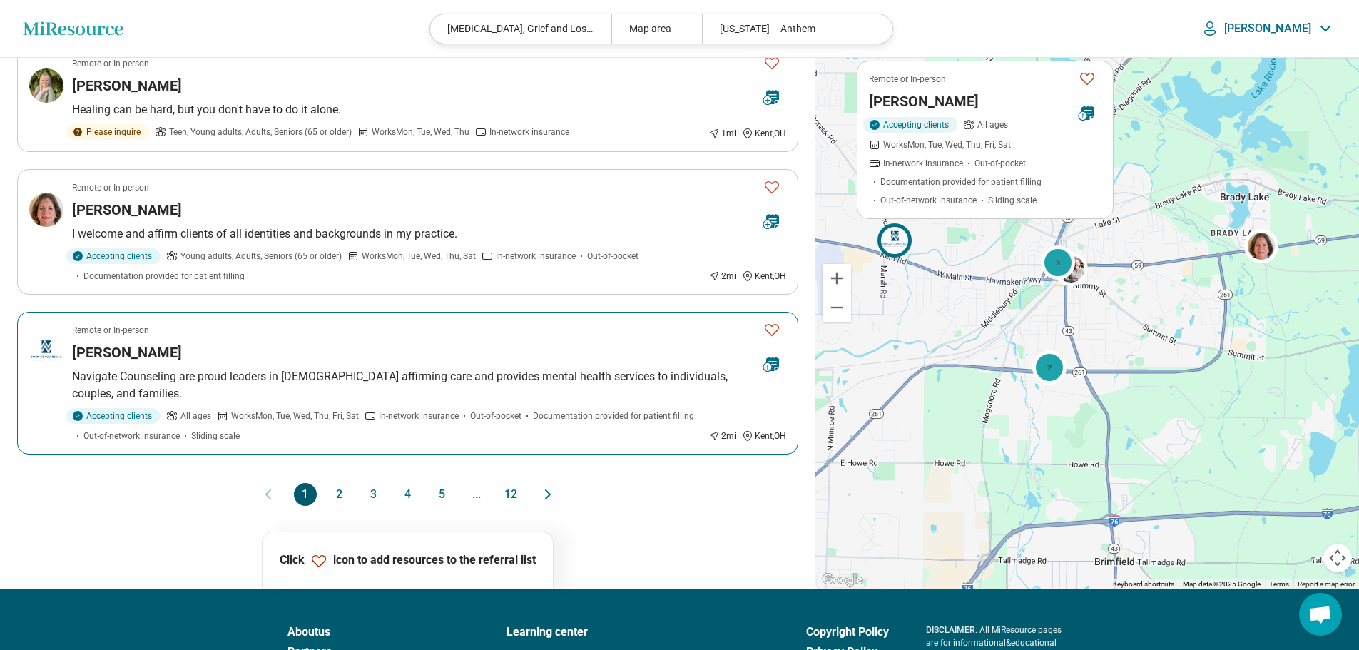
click at [133, 352] on h3 "[PERSON_NAME]" at bounding box center [127, 352] width 110 height 20
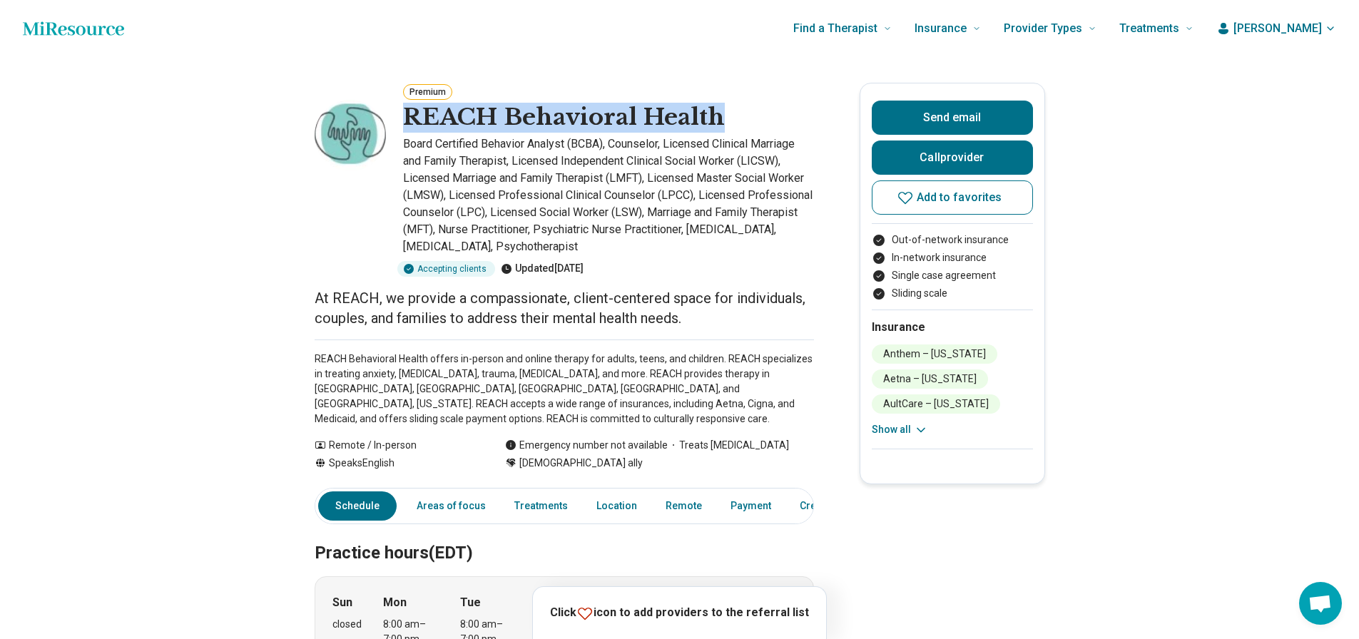
drag, startPoint x: 412, startPoint y: 118, endPoint x: 736, endPoint y: 118, distance: 323.9
click at [736, 118] on div "REACH Behavioral Health" at bounding box center [608, 118] width 411 height 30
copy h1 "REACH Behavioral Health"
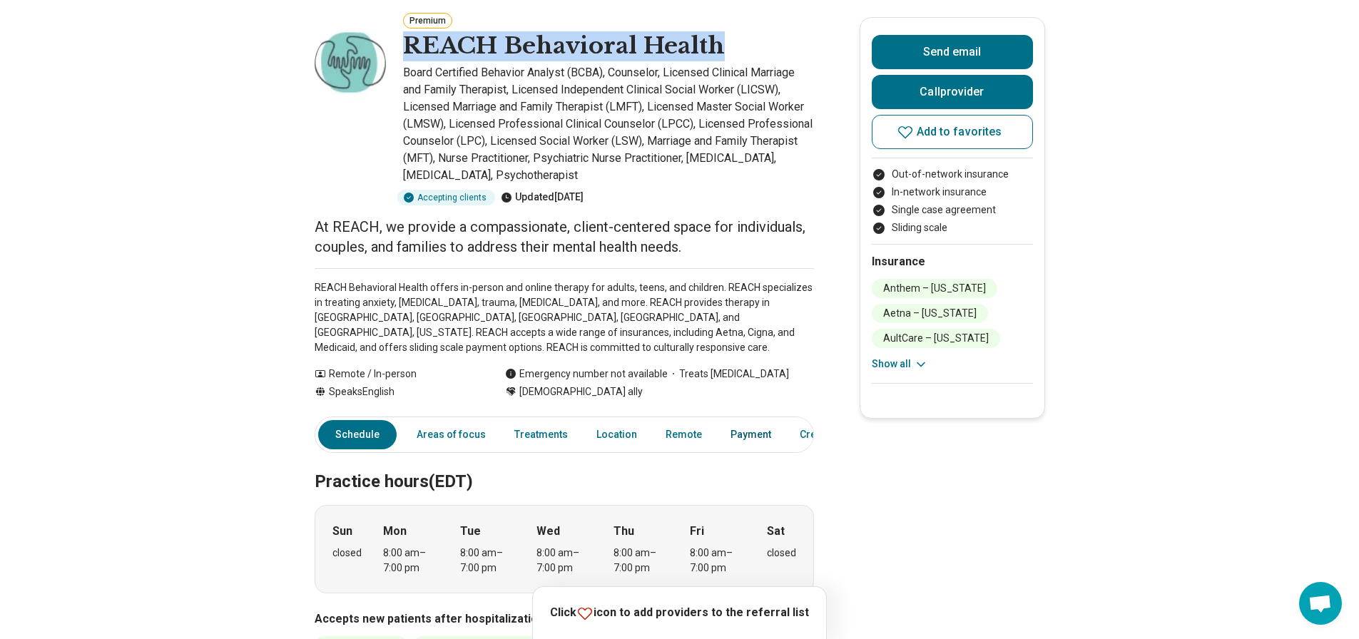
click at [732, 432] on link "Payment" at bounding box center [751, 434] width 58 height 29
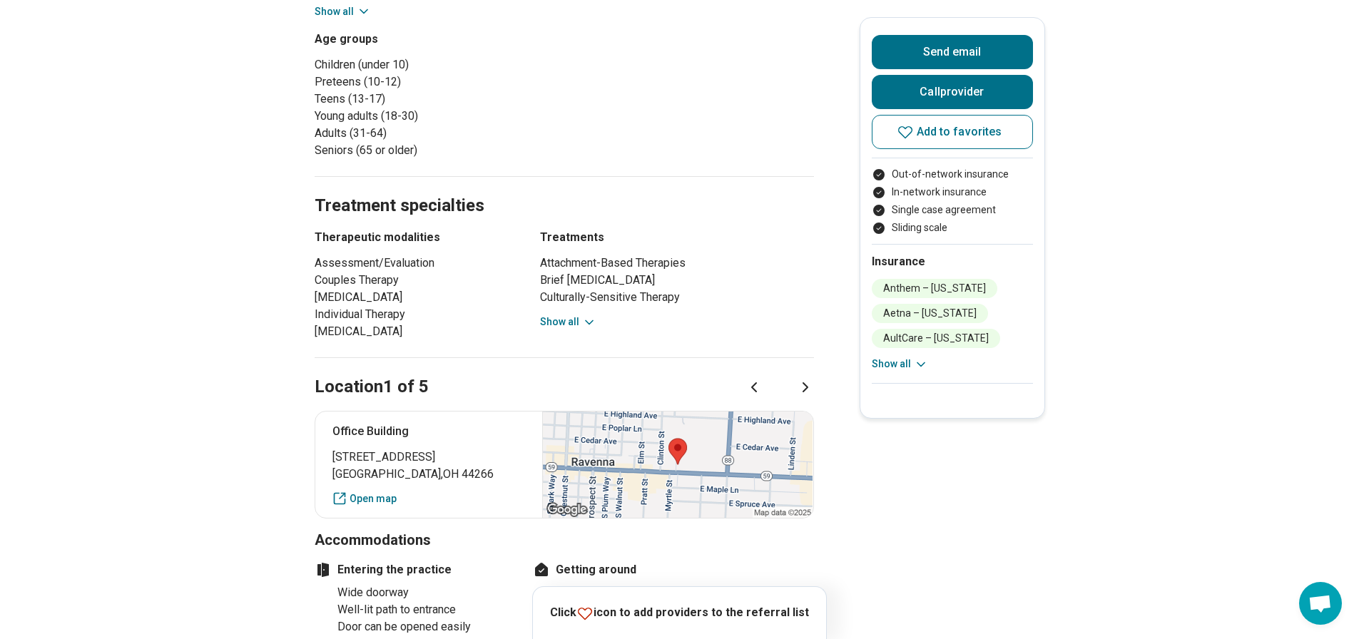
scroll to position [897, 0]
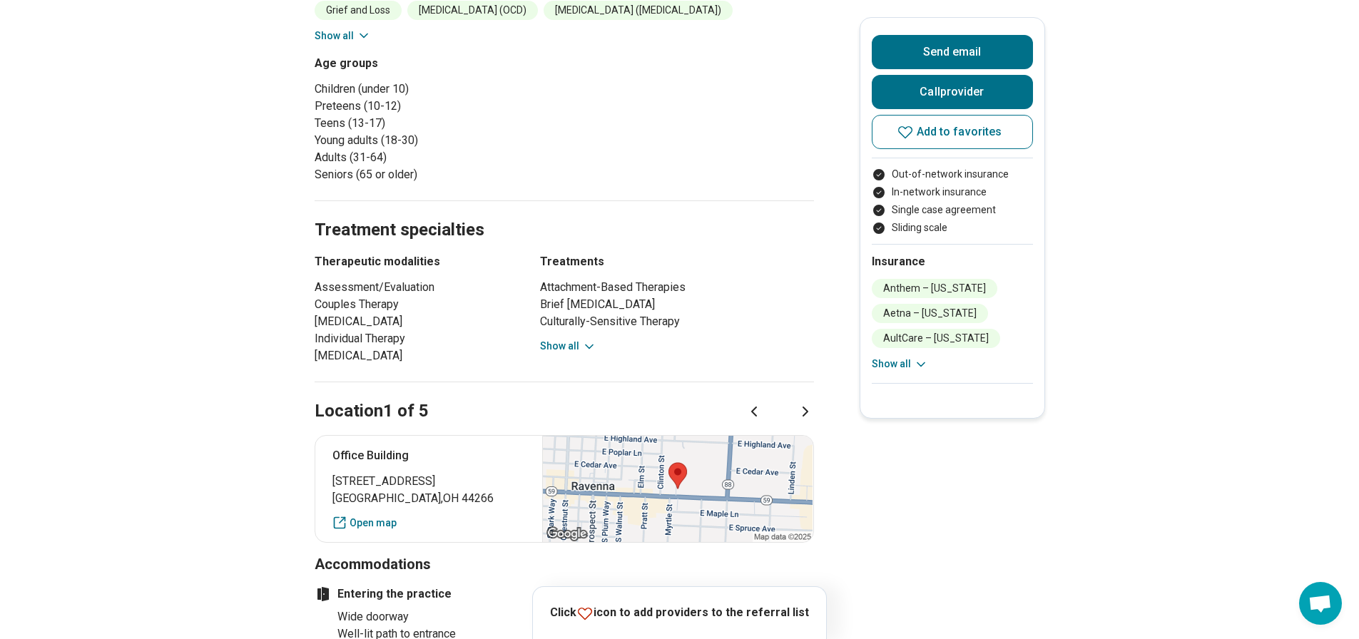
click at [584, 339] on button "Show all" at bounding box center [568, 346] width 56 height 15
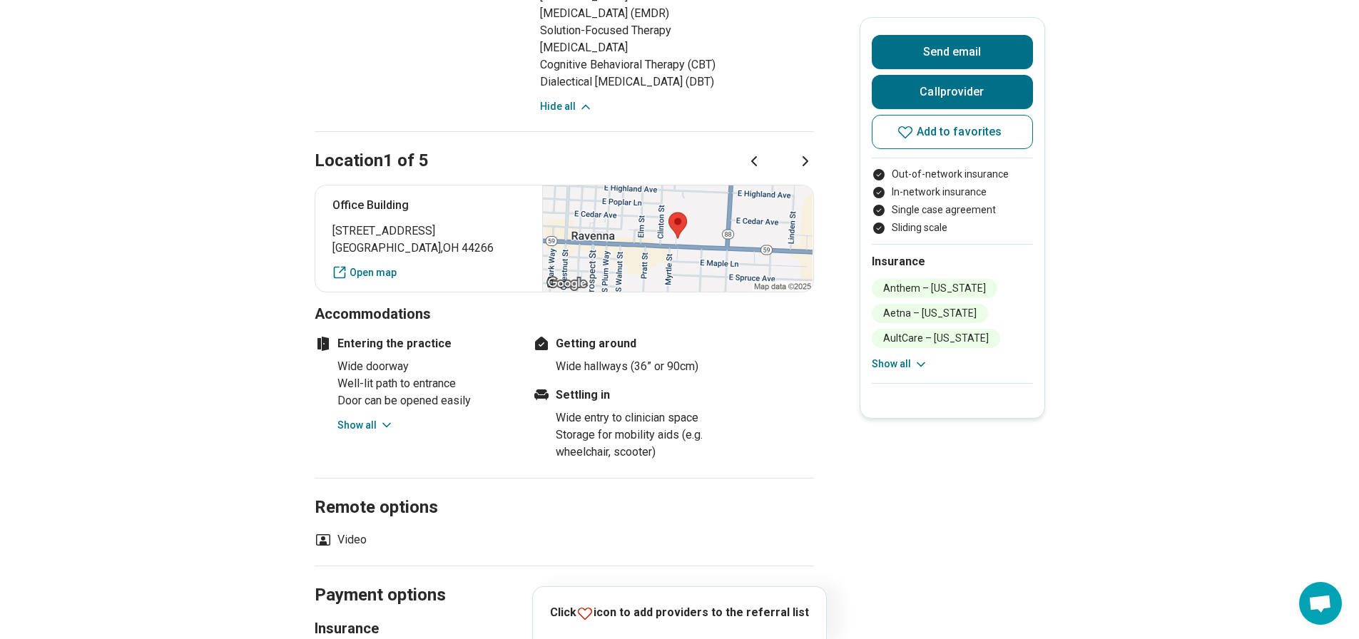
scroll to position [1498, 0]
drag, startPoint x: 337, startPoint y: 231, endPoint x: 442, endPoint y: 253, distance: 107.2
click at [442, 253] on p "507 East Main Street Ravenna , OH 44266" at bounding box center [428, 238] width 193 height 34
copy p "507 East Main Street Ravenna , OH 44266"
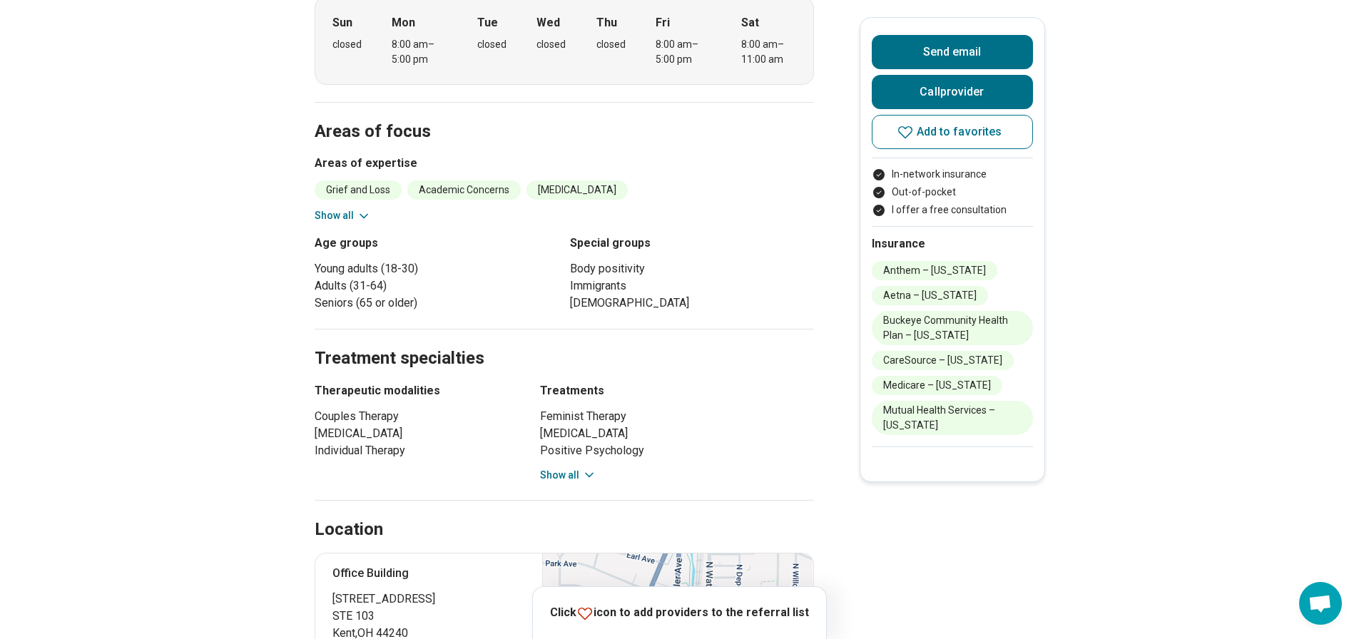
scroll to position [499, 0]
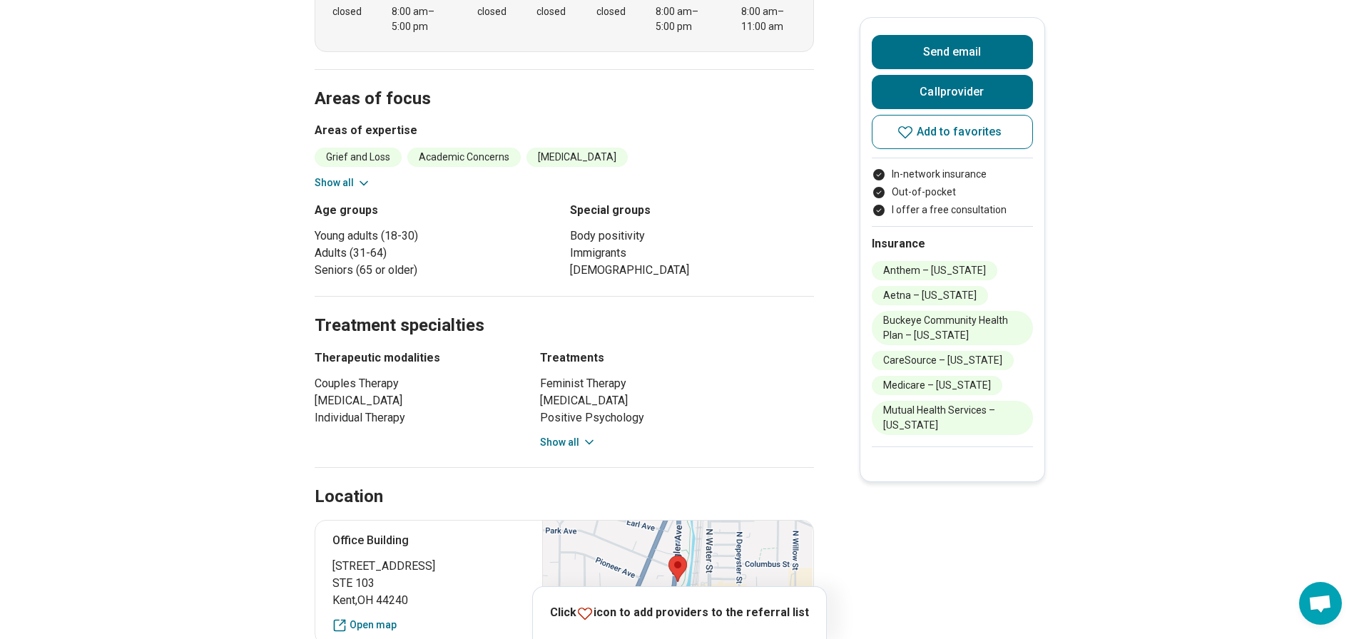
click at [588, 442] on icon at bounding box center [589, 442] width 14 height 14
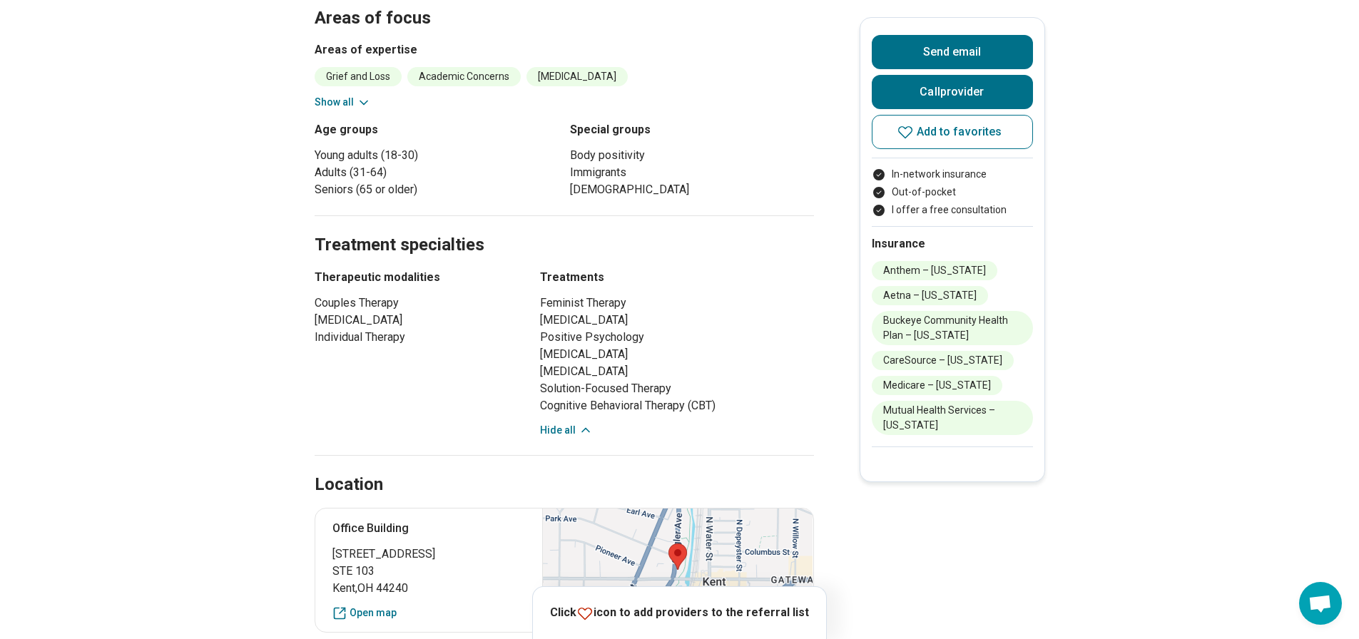
scroll to position [856, 0]
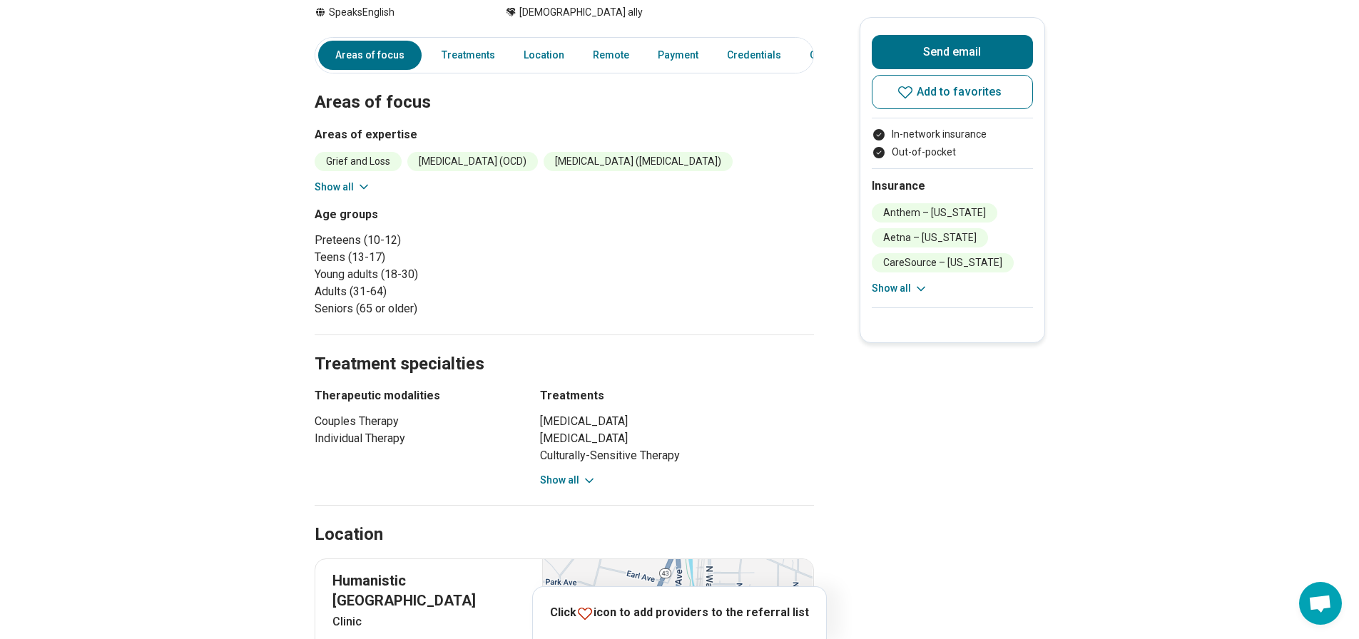
scroll to position [571, 0]
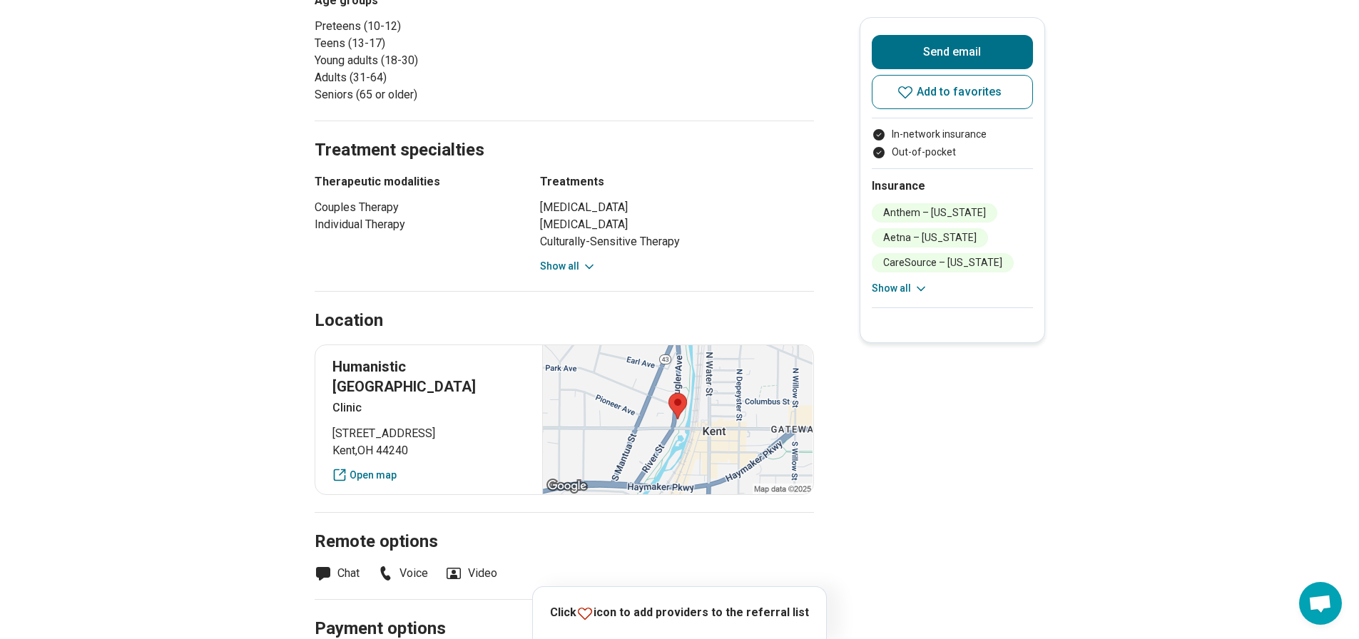
click at [579, 238] on div "Cognitive Restructuring Biofeedback Culturally-Sensitive Therapy Existential Ps…" at bounding box center [677, 236] width 274 height 75
click at [581, 259] on button "Show all" at bounding box center [568, 266] width 56 height 15
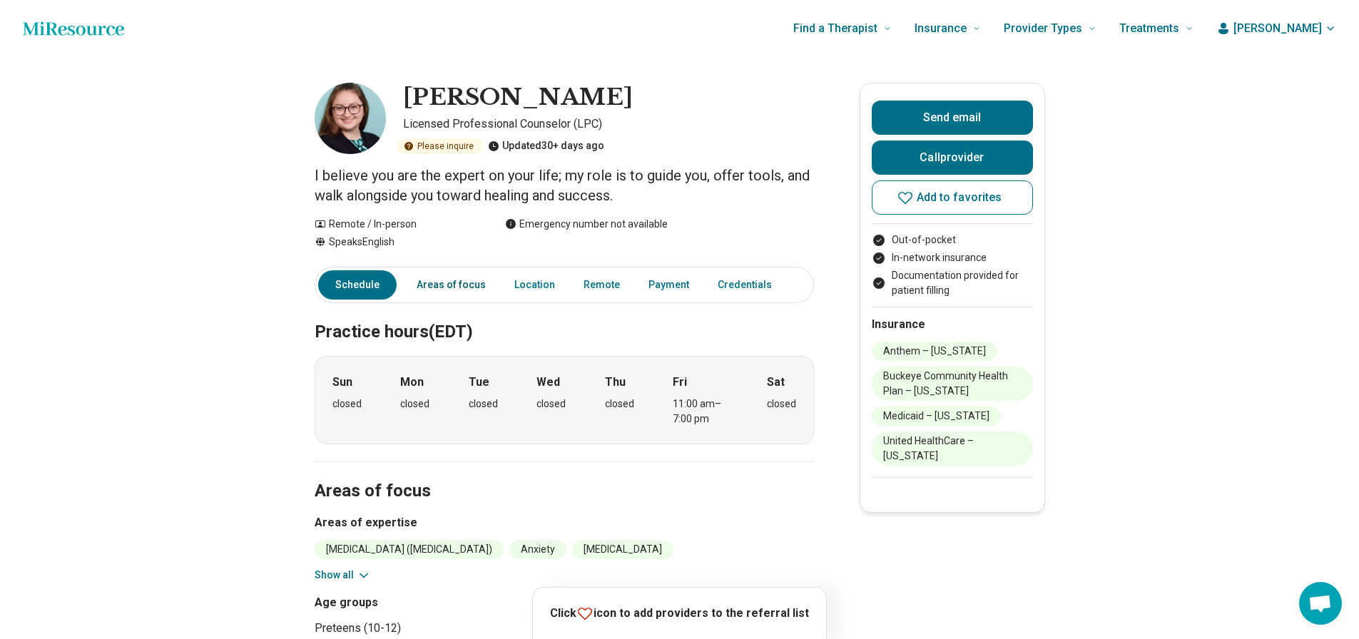
click at [437, 292] on link "Areas of focus" at bounding box center [451, 284] width 86 height 29
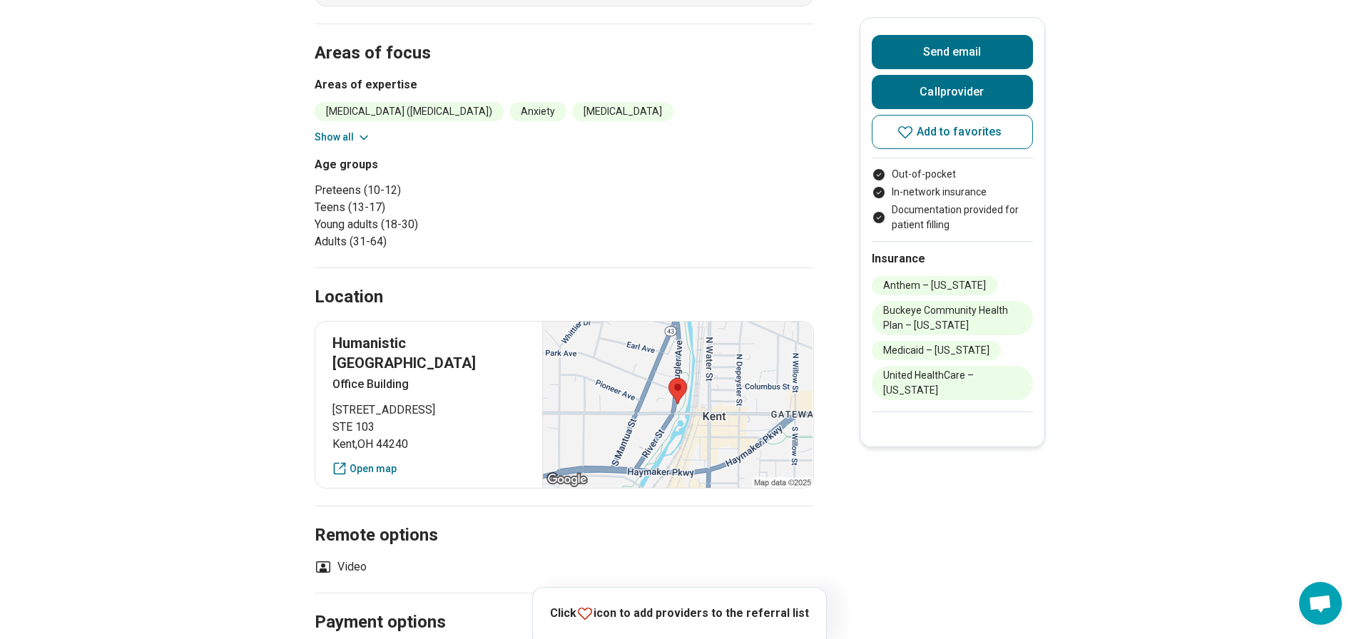
scroll to position [445, 0]
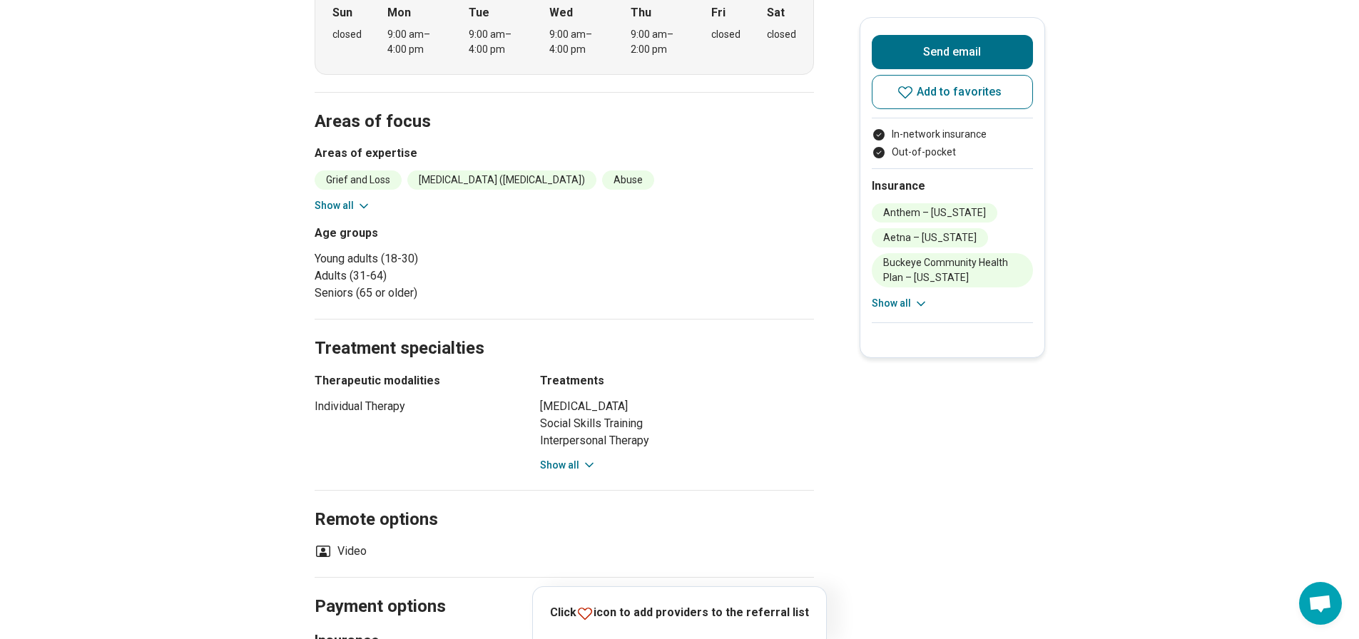
scroll to position [499, 0]
click at [347, 212] on button "Show all" at bounding box center [343, 204] width 56 height 15
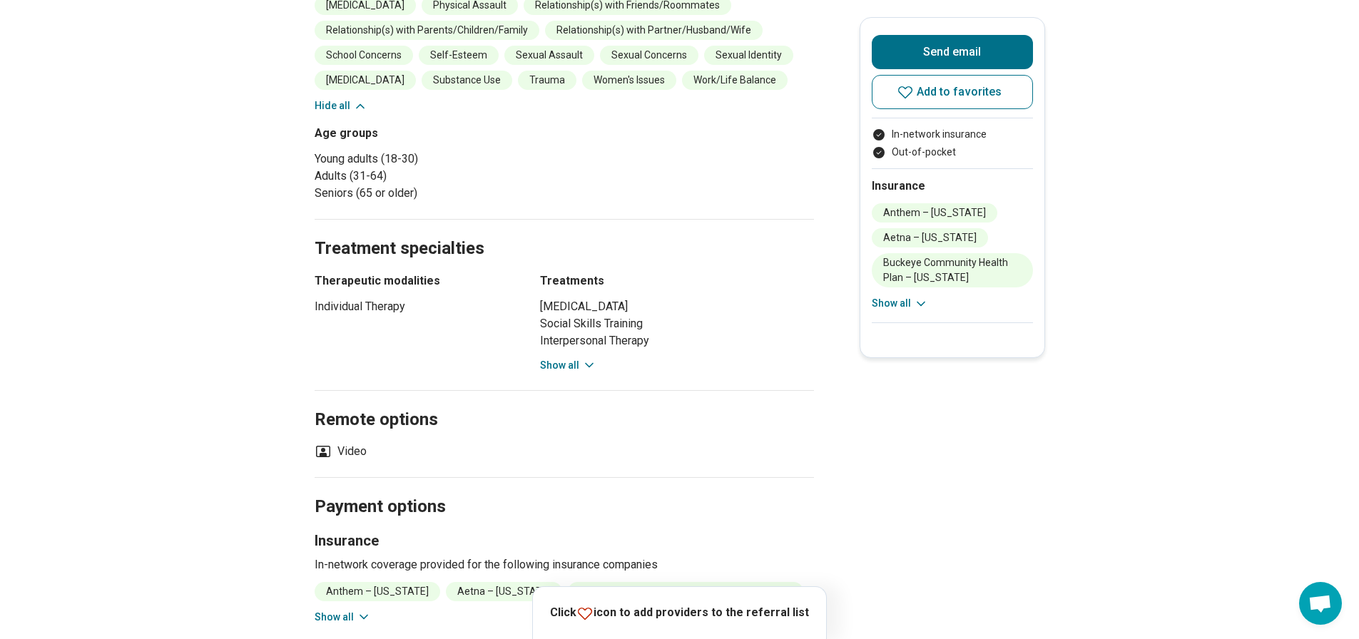
scroll to position [856, 0]
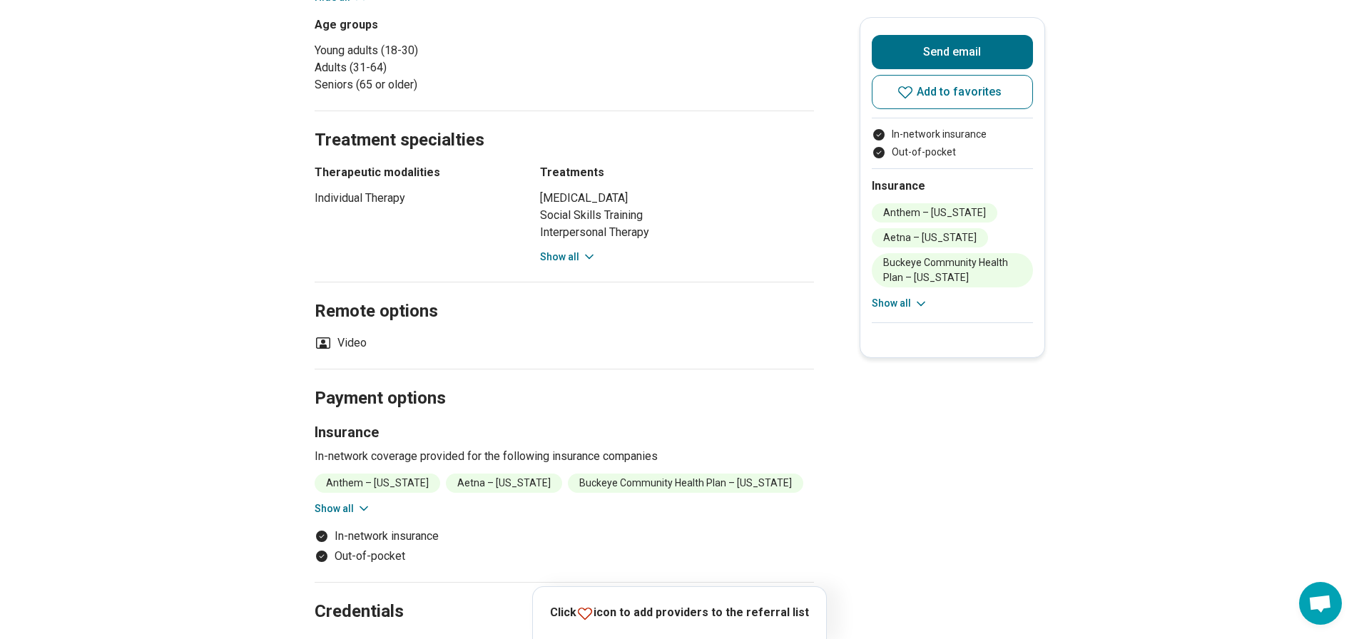
click at [592, 264] on icon at bounding box center [589, 257] width 14 height 14
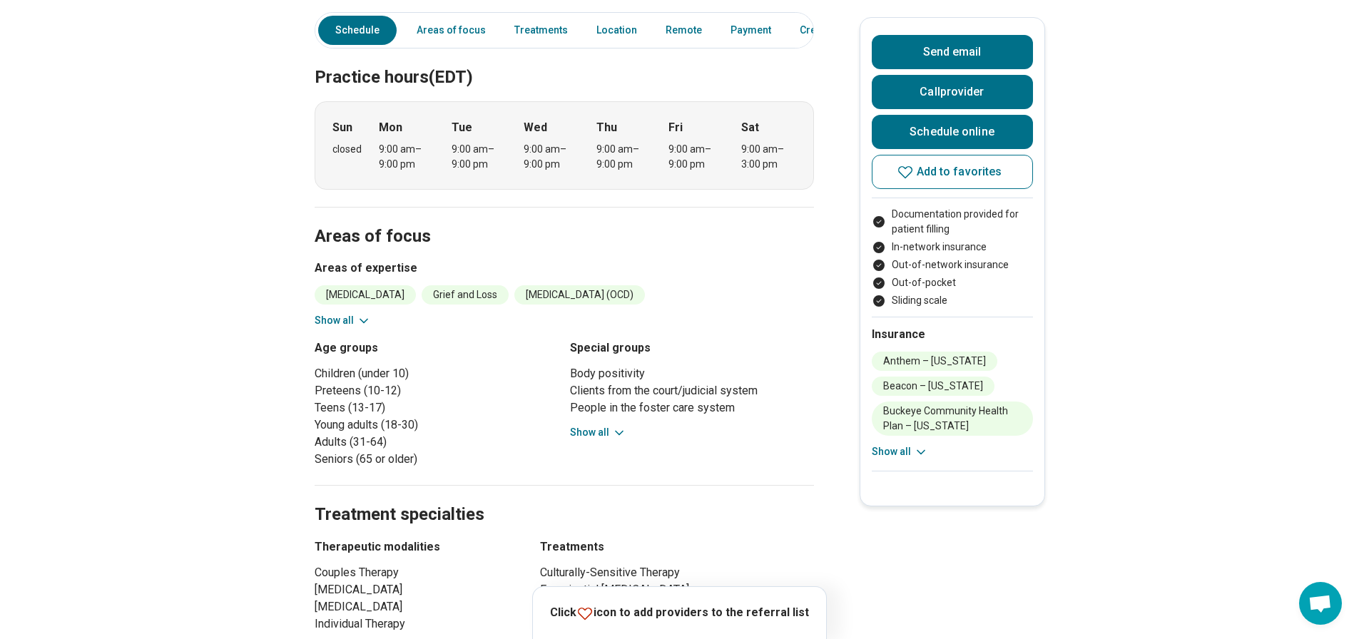
scroll to position [642, 0]
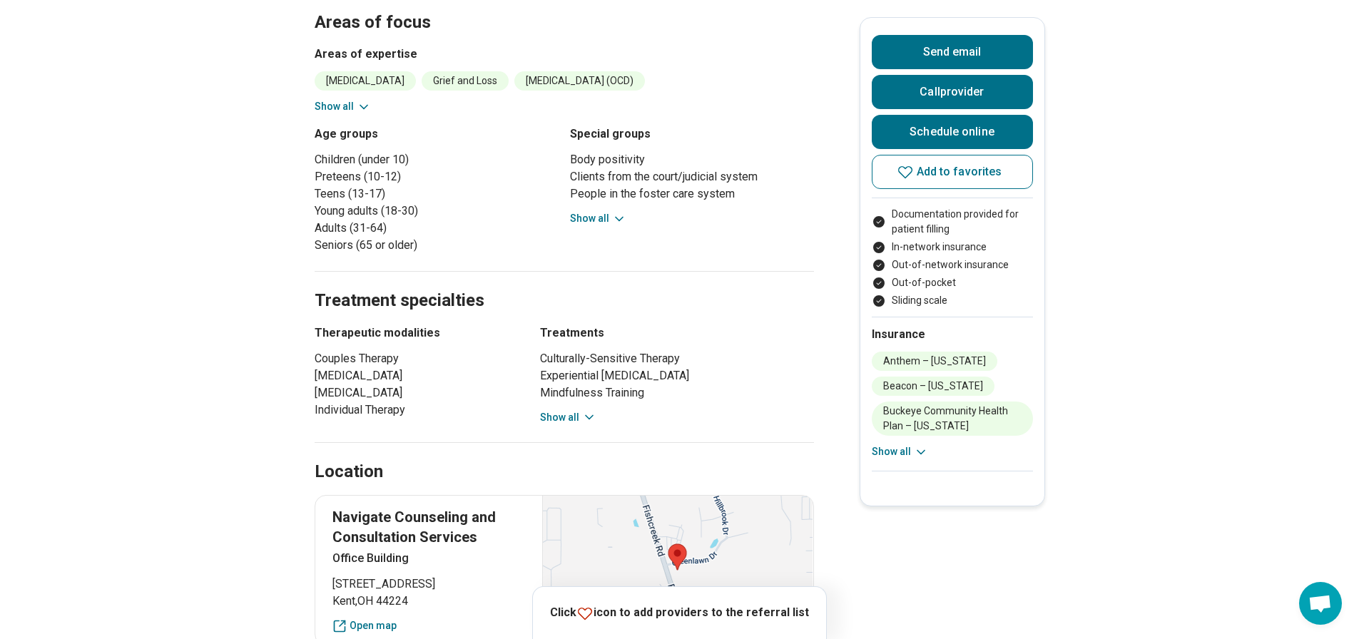
click at [610, 211] on button "Show all" at bounding box center [598, 218] width 56 height 15
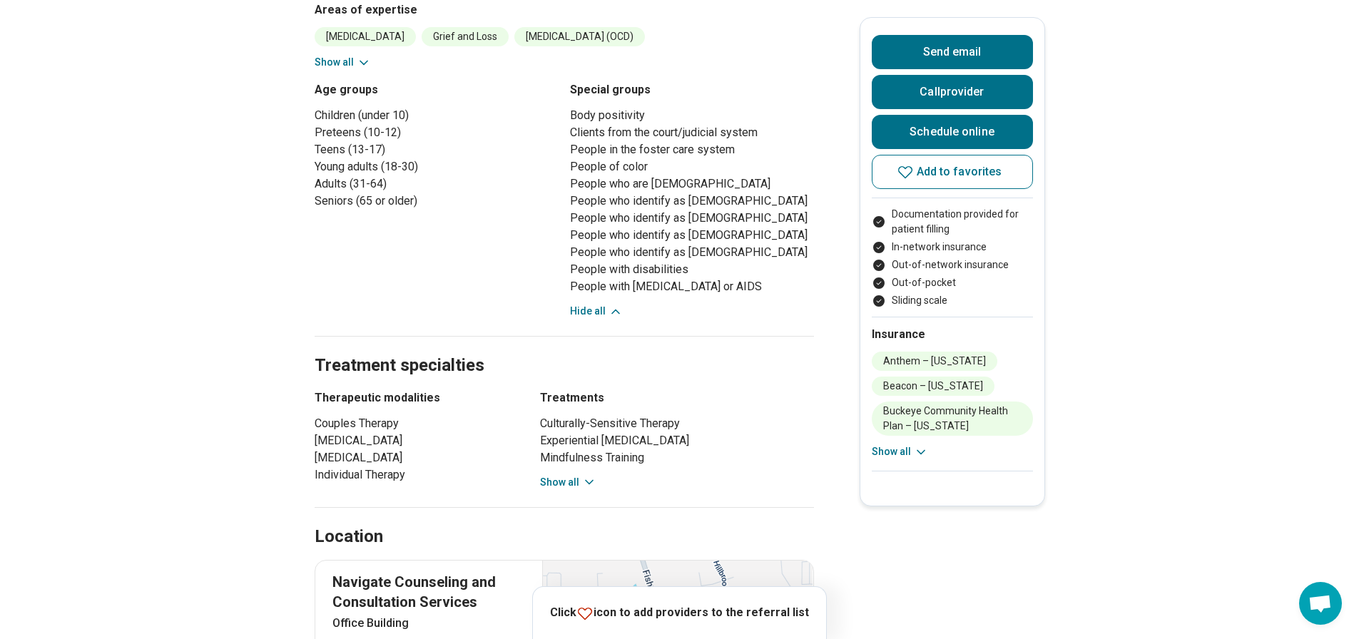
scroll to position [785, 0]
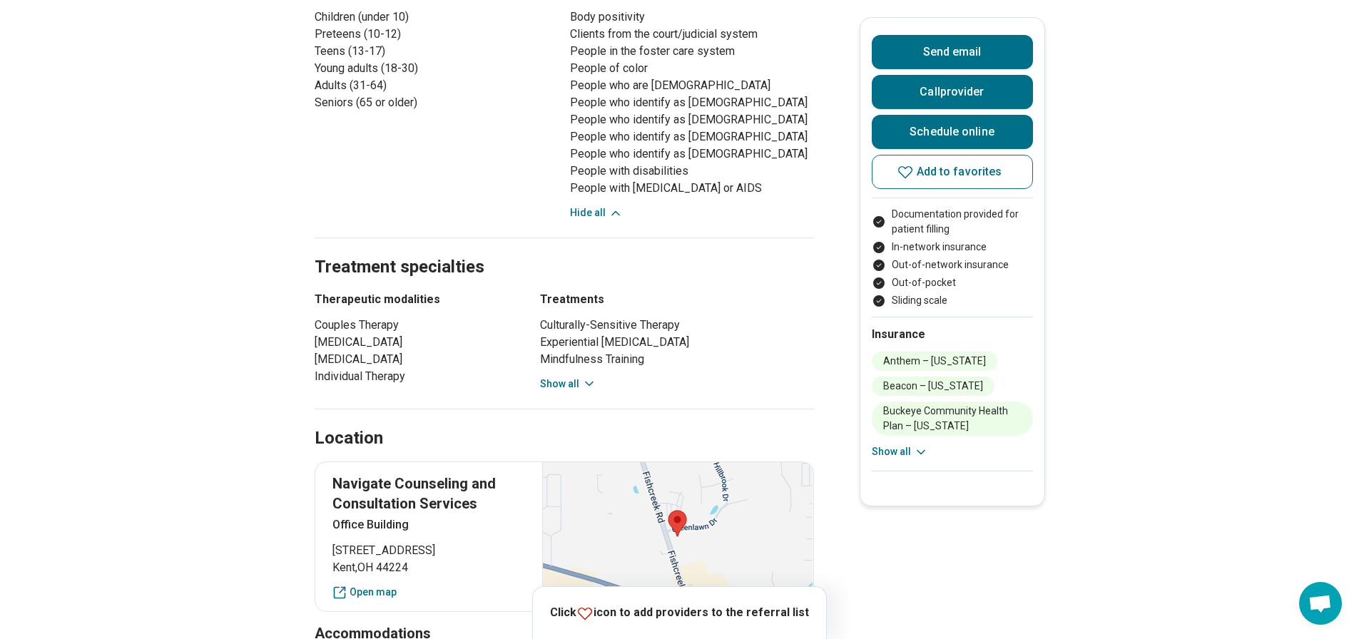
click at [580, 377] on button "Show all" at bounding box center [568, 384] width 56 height 15
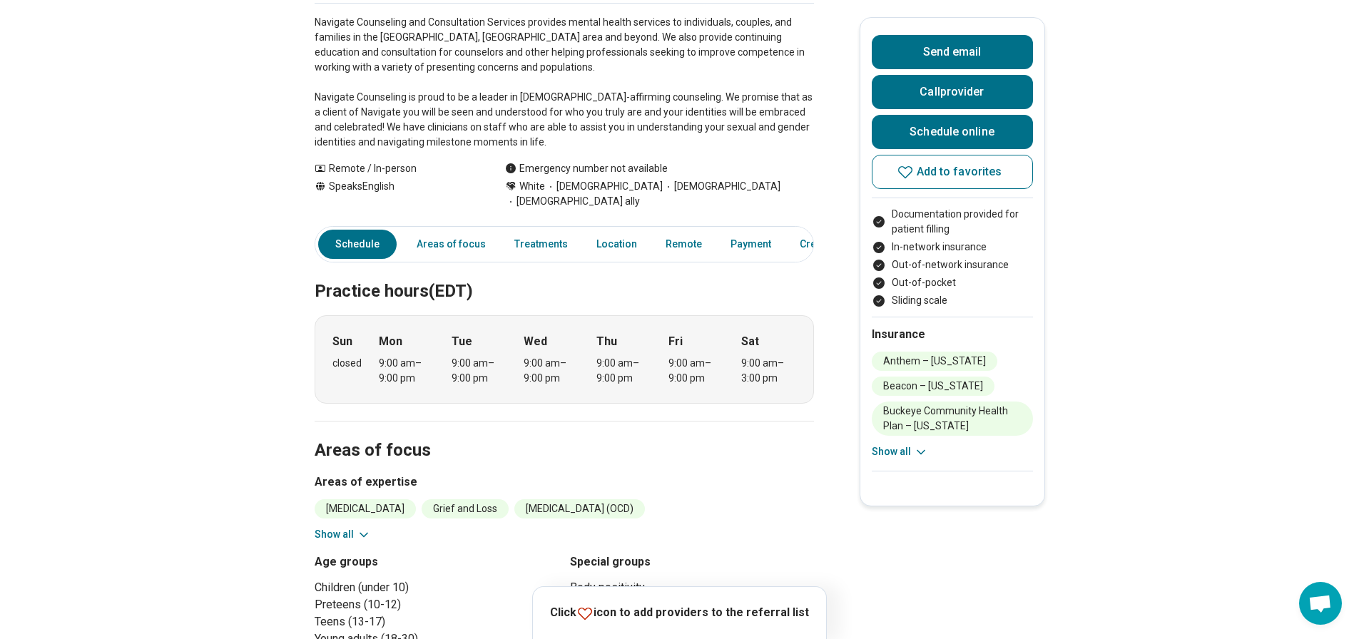
scroll to position [0, 0]
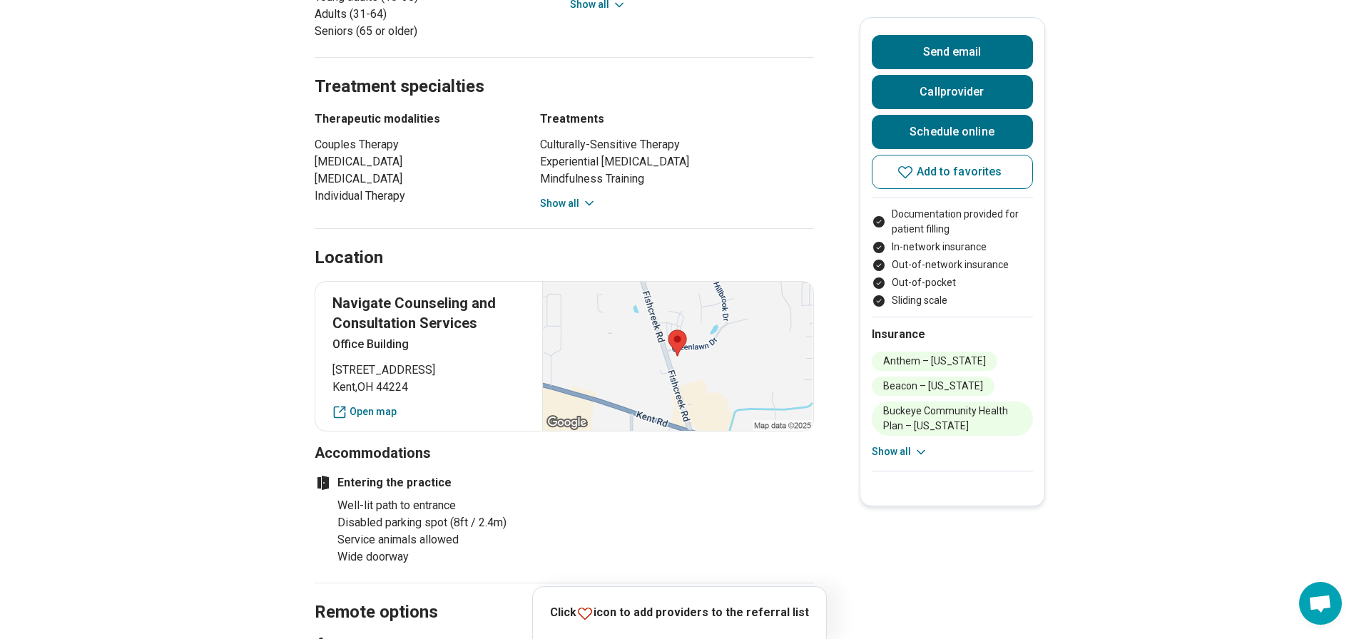
scroll to position [927, 0]
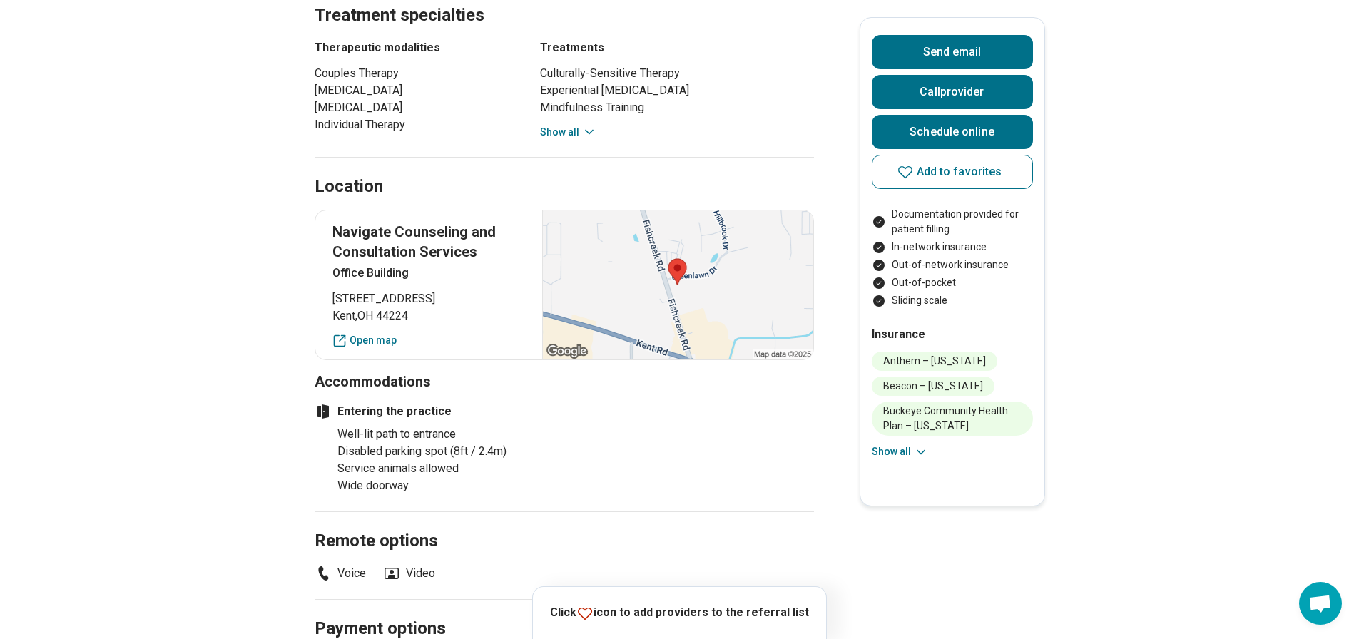
click at [337, 290] on span "[STREET_ADDRESS]" at bounding box center [428, 298] width 193 height 17
drag, startPoint x: 339, startPoint y: 215, endPoint x: 484, endPoint y: 231, distance: 146.4
click at [484, 231] on p "Navigate Counseling and Consultation Services" at bounding box center [428, 242] width 193 height 40
copy p "Navigate Counseling and Consultation Services"
drag, startPoint x: 337, startPoint y: 282, endPoint x: 419, endPoint y: 303, distance: 83.9
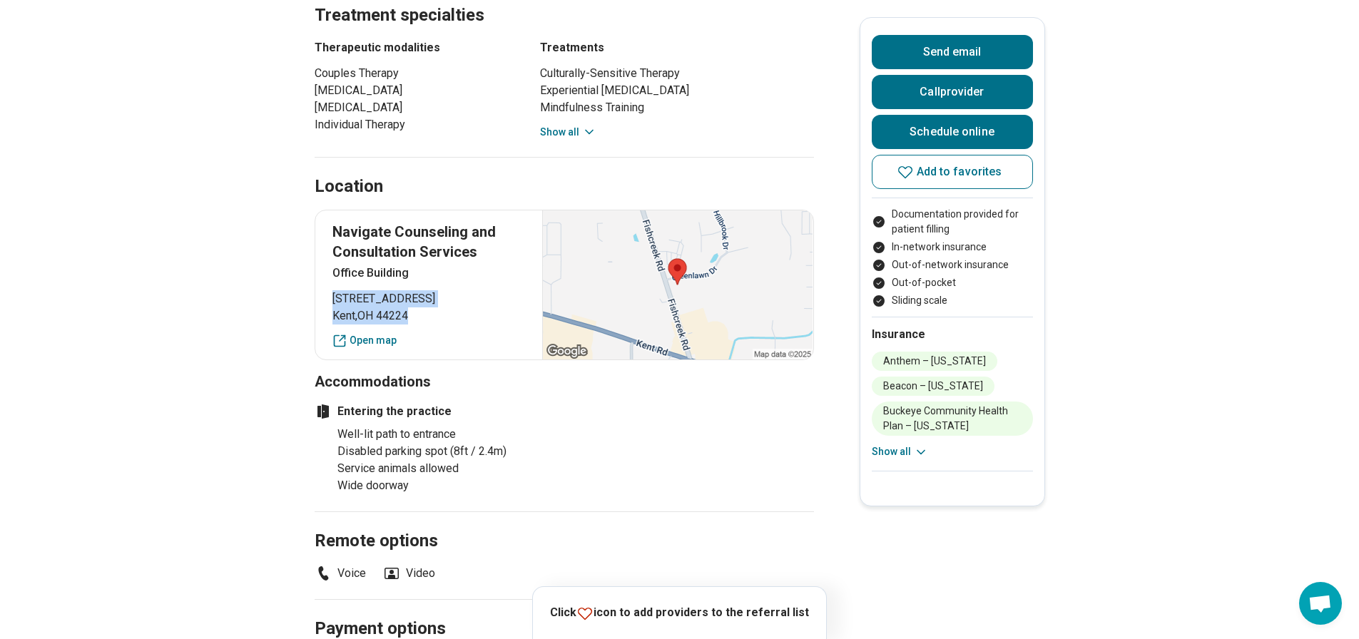
click at [419, 303] on p "[STREET_ADDRESS]" at bounding box center [428, 307] width 193 height 34
copy p "[STREET_ADDRESS]"
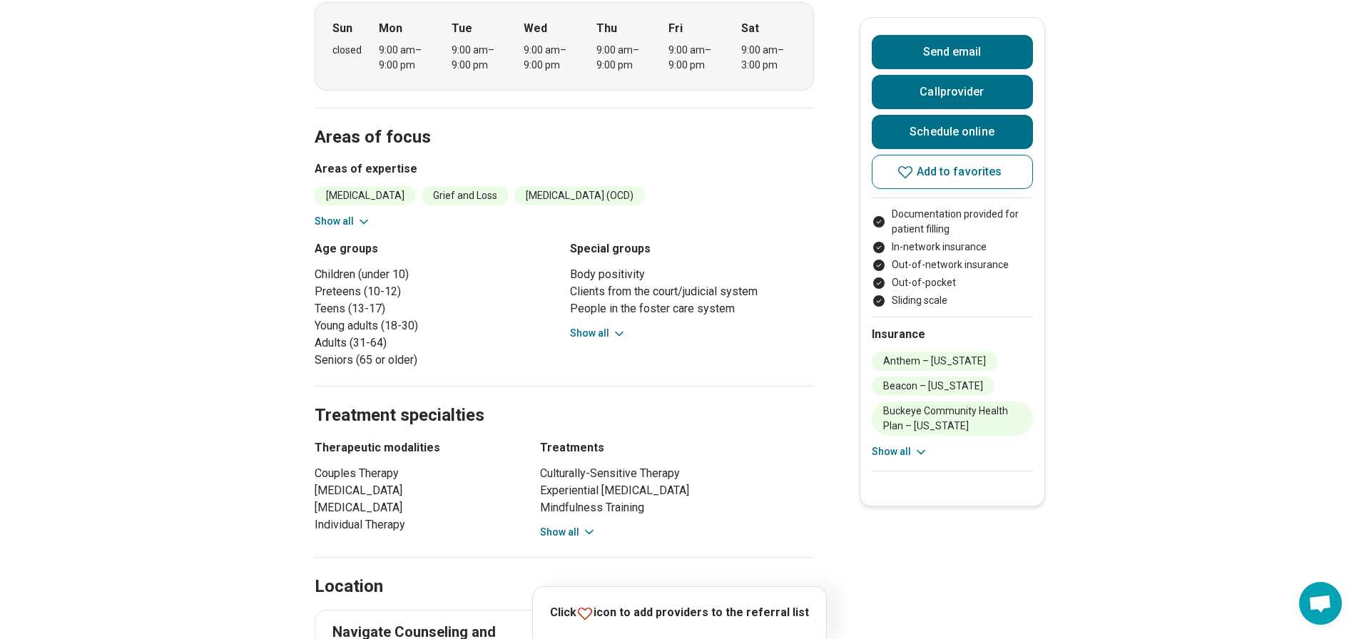
scroll to position [713, 0]
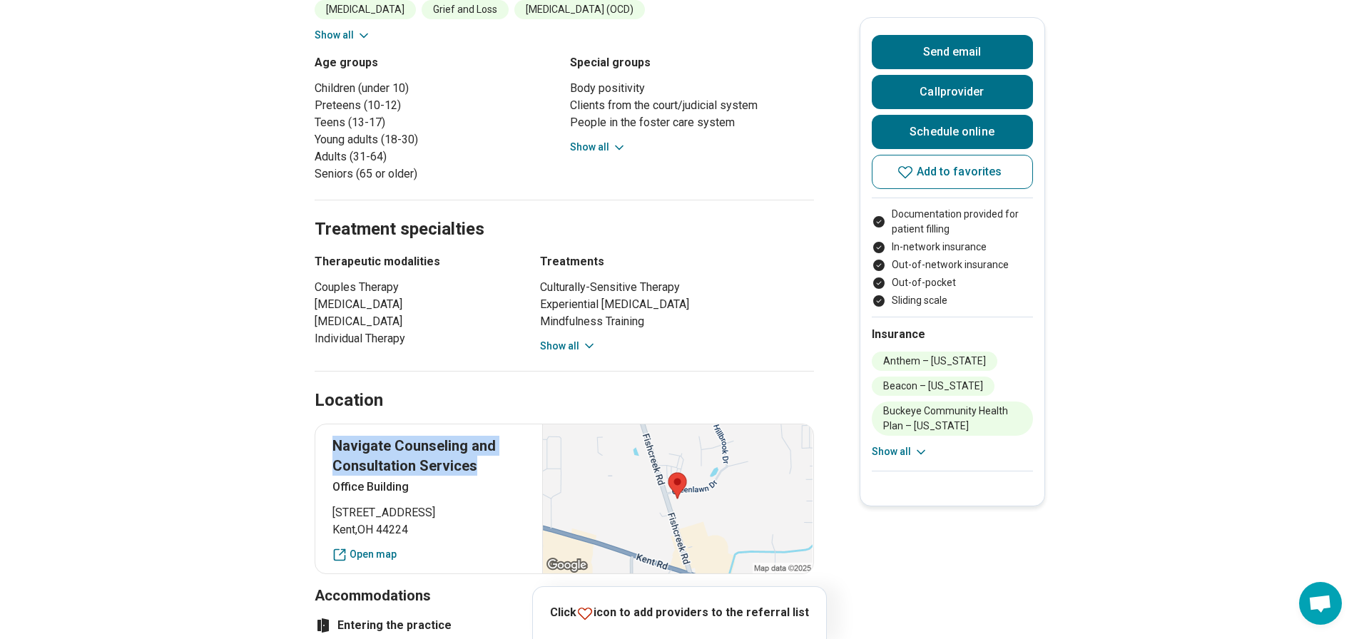
drag, startPoint x: 338, startPoint y: 433, endPoint x: 486, endPoint y: 454, distance: 149.9
click at [486, 454] on p "Navigate Counseling and Consultation Services" at bounding box center [428, 456] width 193 height 40
